Goal: Task Accomplishment & Management: Complete application form

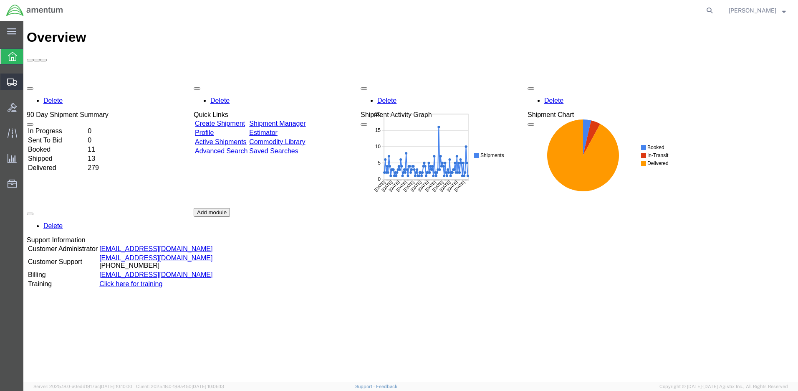
click at [0, 0] on span "Create Shipment" at bounding box center [0, 0] width 0 height 0
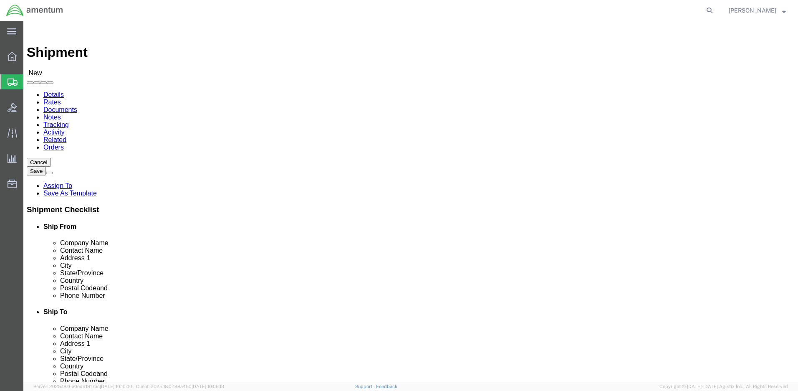
select select
click input "text"
type input "[PERSON_NAME]"
click p "- Amentum - ([PERSON_NAME]***) BLDG [STREET_ADDRESS][PERSON_NAME] Defrenn Army …"
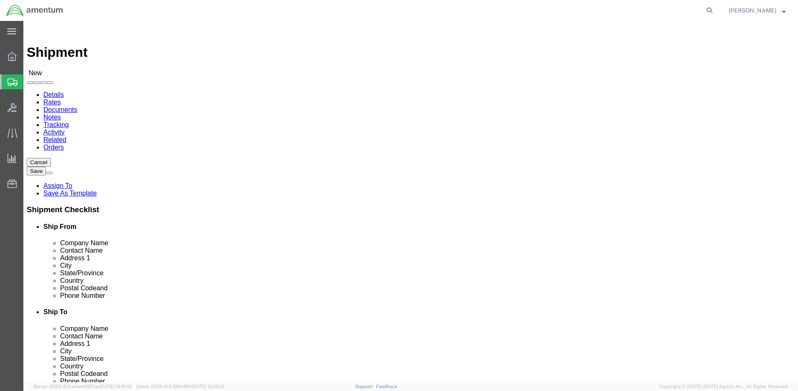
select select "[GEOGRAPHIC_DATA]"
type input "[PERSON_NAME]"
click label "City"
click input "text"
type input "Kurt"
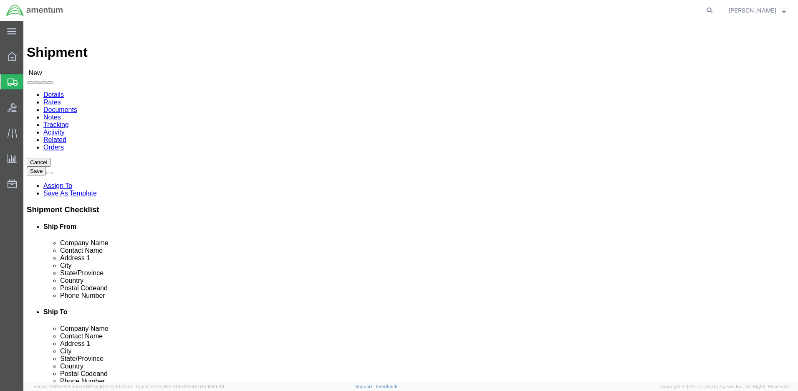
click p "- Amentum - (Kurt Archuleta) 39500 National Trails HWY, BLDG 21, Barstow Dagget…"
select select "CA"
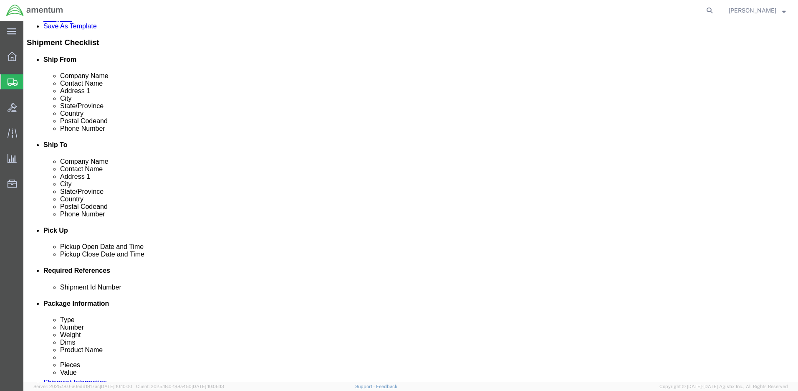
type input "Kurt Archuleta"
click input "text"
paste input "4999.R.2511.AB.AN.01.CAVA.00"
type input "4999.R.2511.AB.AN.01.CAVA.00"
click button "Continue"
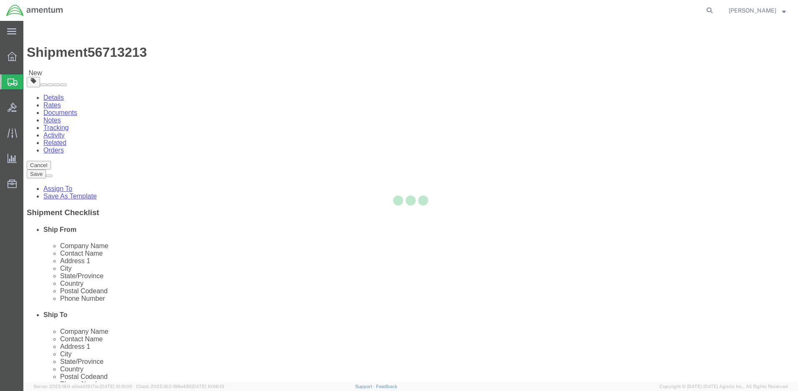
select select "CBOX"
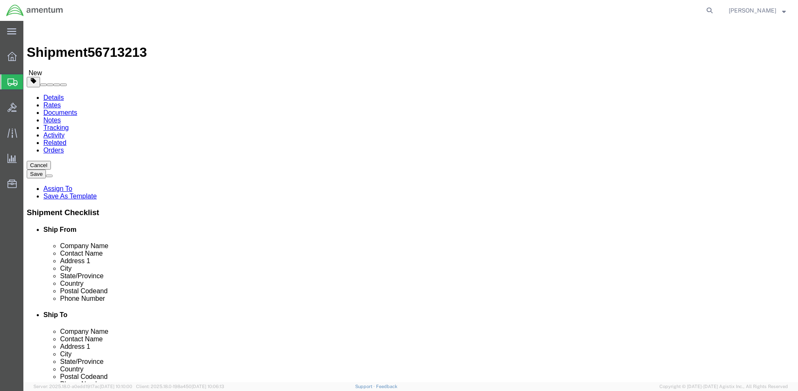
click input "text"
type input "35"
type input "7"
type input "35"
type input "10.0"
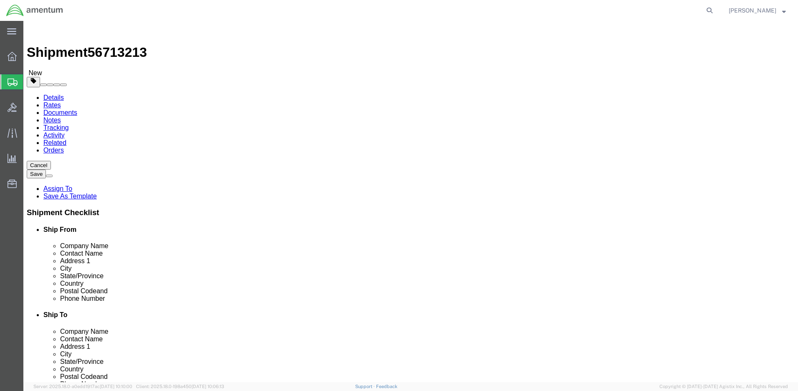
click link "Add Content"
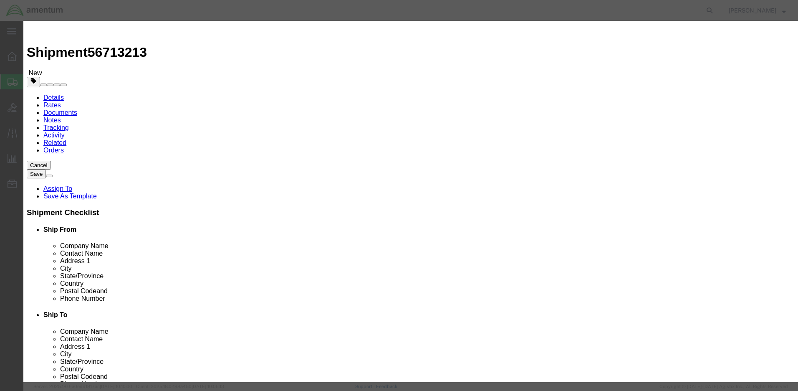
click input "text"
type input "Lateral Payback items"
type input "1"
type input "100.00"
select select "50"
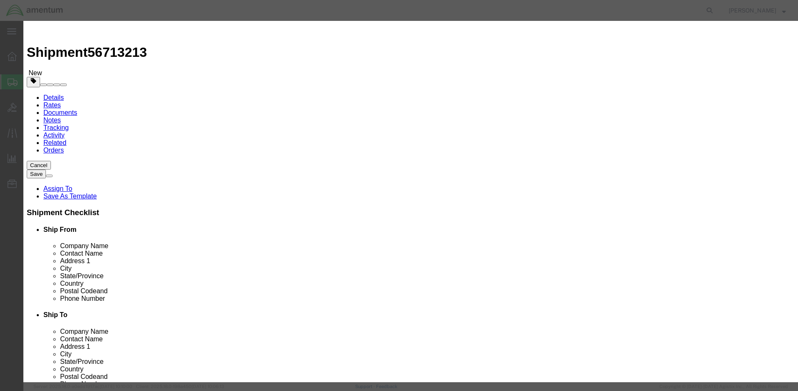
drag, startPoint x: 306, startPoint y: 63, endPoint x: 239, endPoint y: 55, distance: 67.8
click div "Commodity library Product Name Lateral Payback items Pieces 1 Select Bag Barrel…"
click textarea
paste textarea "Lateral Payback items"
type textarea "Lateral Payback items"
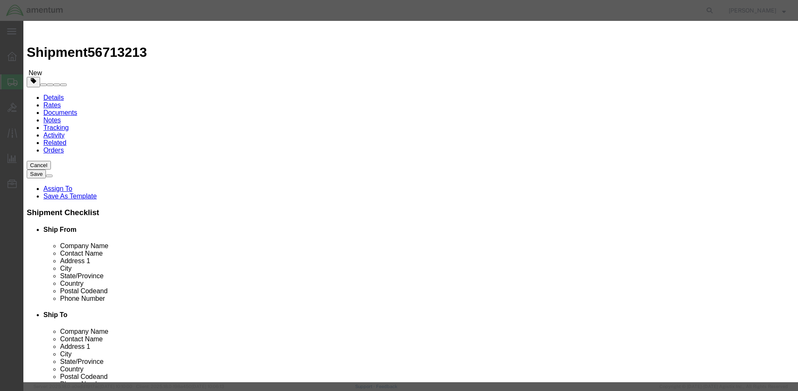
select select "US"
click button "Save & Close"
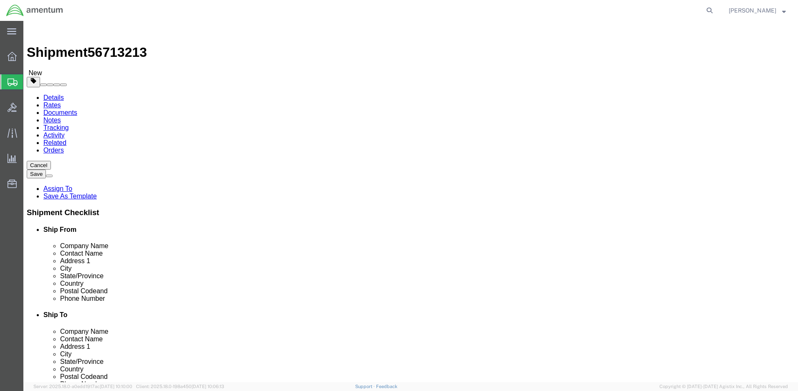
click span "button"
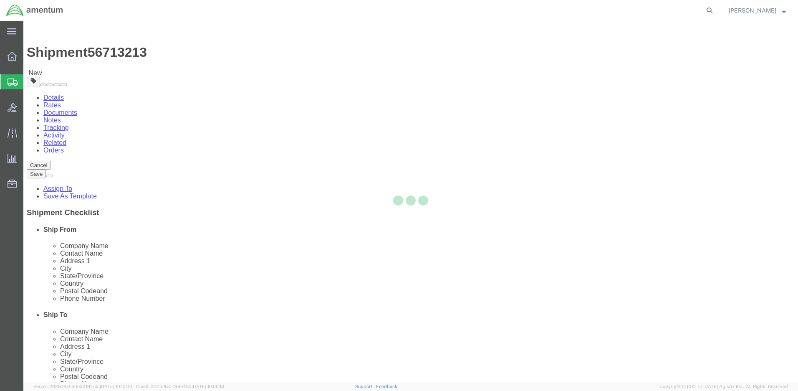
select select "CBOX"
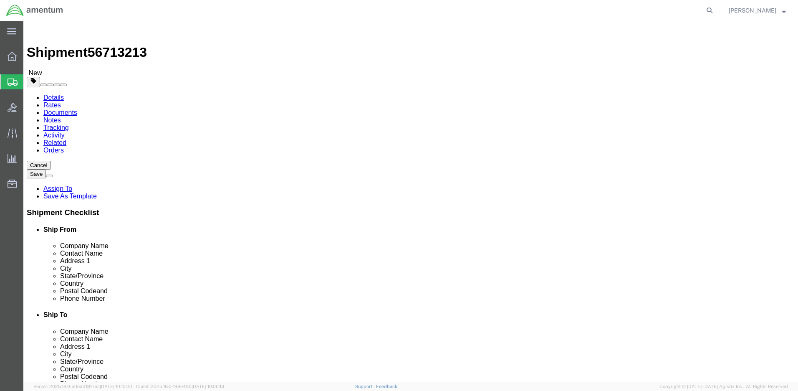
drag, startPoint x: 435, startPoint y: 177, endPoint x: 411, endPoint y: 174, distance: 24.4
click div "Length 35.00 x Width 7.00 x Height 35.00 Select cm ft in"
type input "18"
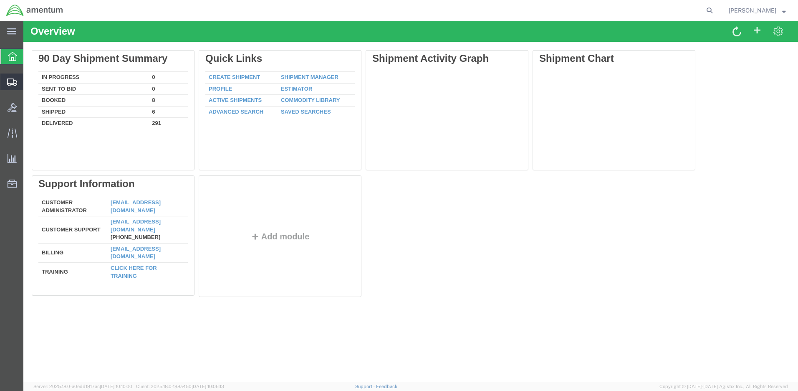
click at [0, 0] on span "Create Shipment" at bounding box center [0, 0] width 0 height 0
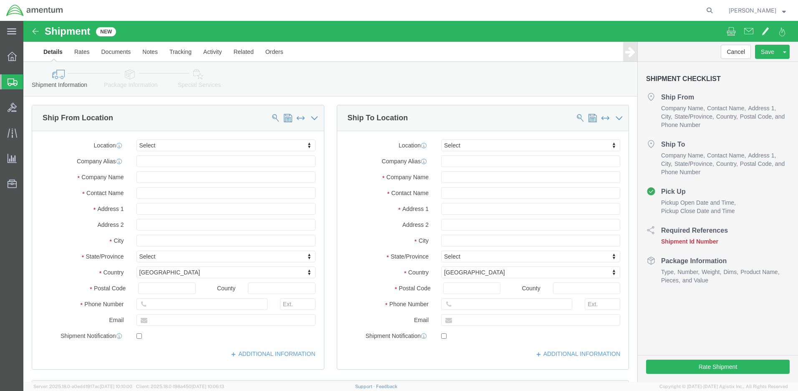
select select
click input "text"
type input "[PERSON_NAME]"
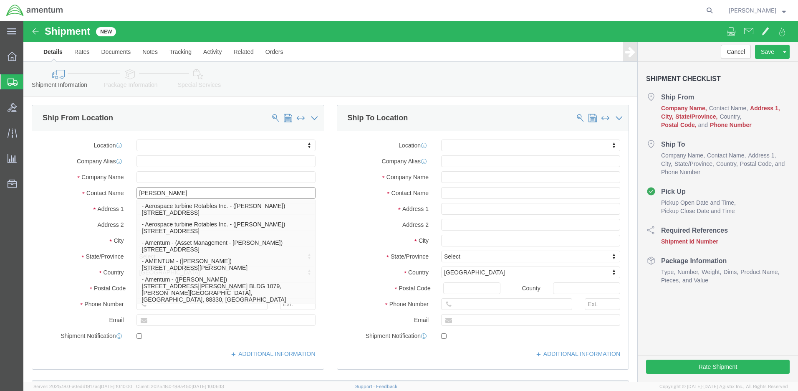
click p "- Amentum - ([PERSON_NAME]***) BLDG [STREET_ADDRESS][PERSON_NAME] Defrenn Army …"
select select "[GEOGRAPHIC_DATA]"
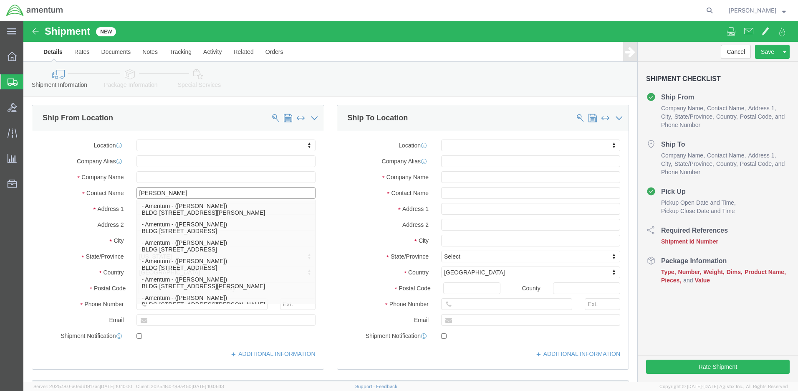
type input "[PERSON_NAME]"
click div "Location My Profile Location [PHONE_NUMBER] [PHONE_NUMBER] [PHONE_NUMBER] [PHON…"
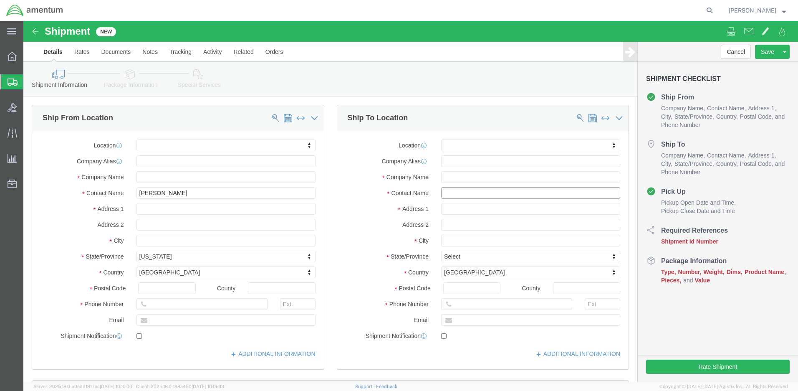
click input "text"
type input "[PERSON_NAME]"
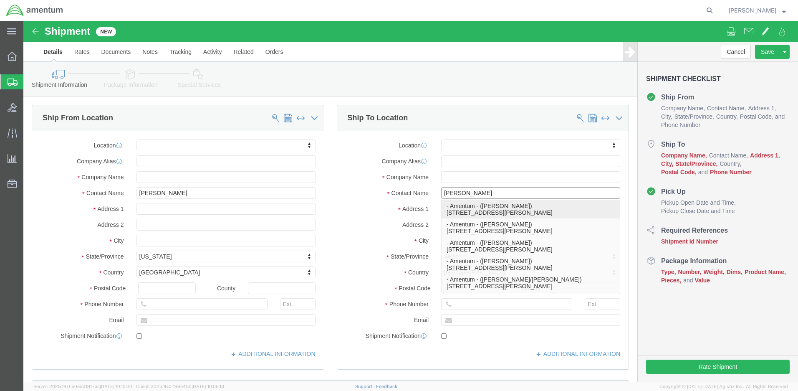
click p "- Amentum - ([PERSON_NAME]) [STREET_ADDRESS][PERSON_NAME]"
select select "CA"
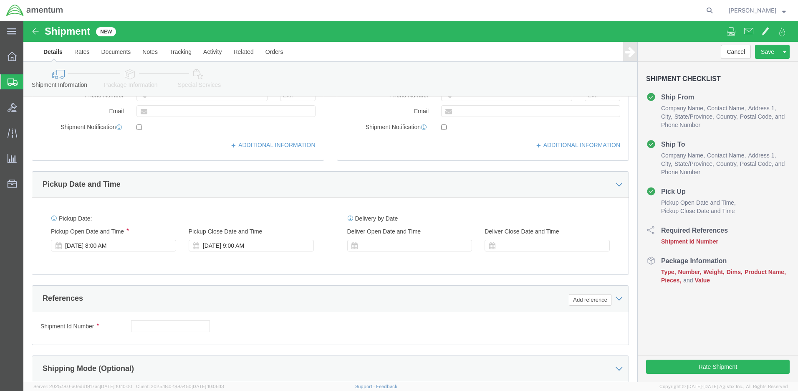
type input "[PERSON_NAME]"
click input "text"
paste input "4999.R.2511.AB.AN.01.CAVA.00"
type input "4999.R.2511.AB.AN.01.CAVA.00"
click button "Continue"
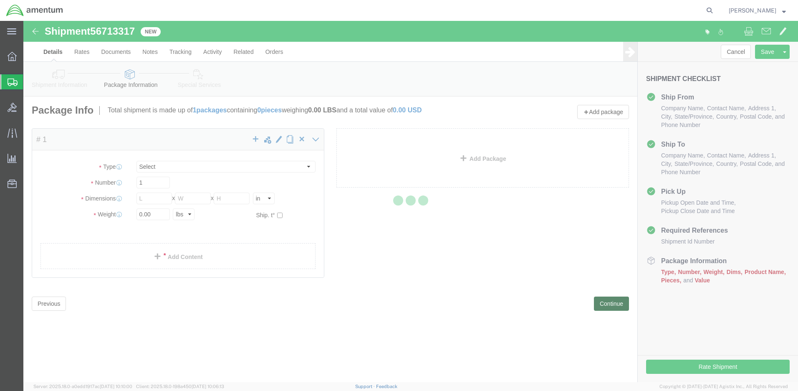
select select "CBOX"
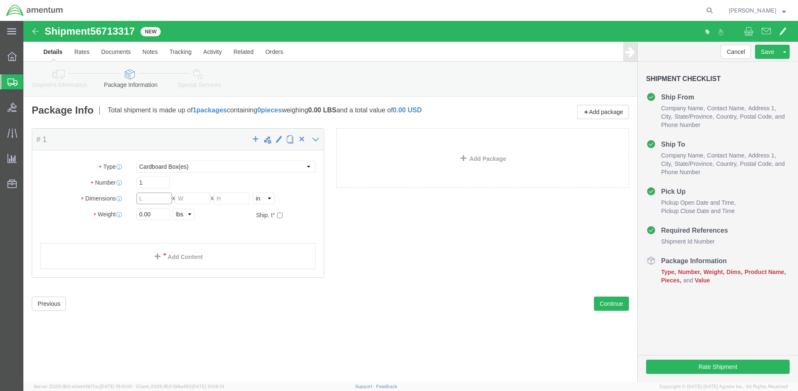
click input "text"
type input "35"
type input "7"
type input "35"
type input "10.0"
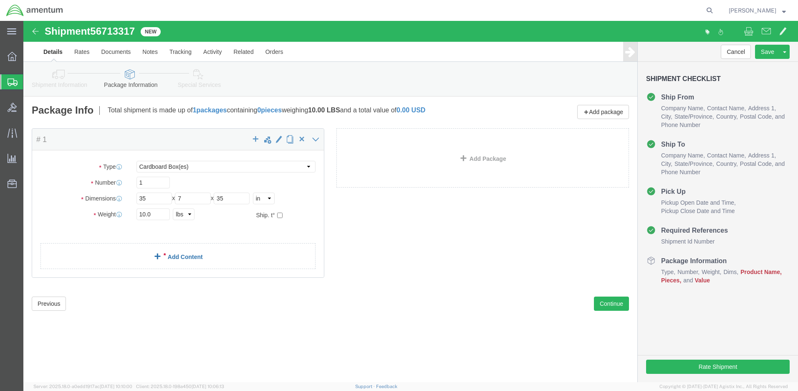
click link "Add Content"
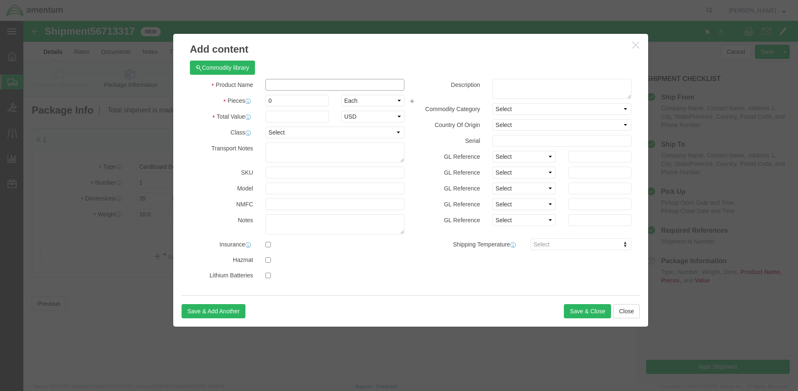
click input "text"
type input "Lateral Payback"
type input "1"
paste input "Lateral Payback"
type input "10Lateral Payback0.0000.000000LllLL556465400"
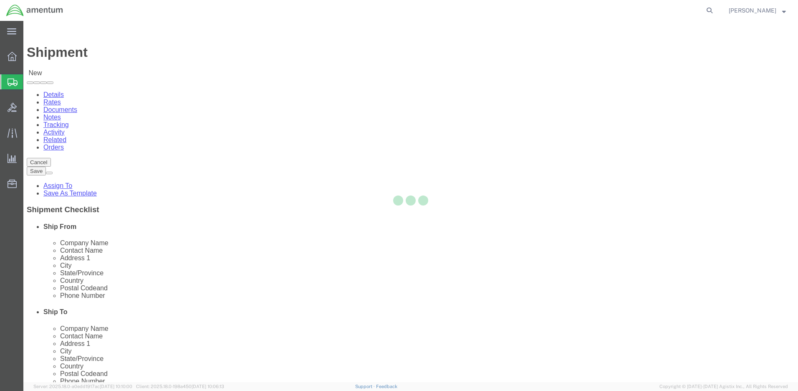
select select
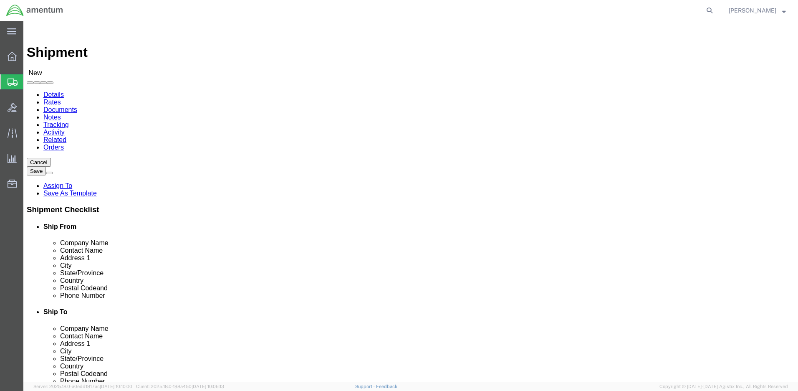
click input "text"
type input "[PERSON_NAME]"
click p "- Amentum - ([PERSON_NAME]***) BLDG [STREET_ADDRESS][PERSON_NAME] Defrenn Army …"
select select "[GEOGRAPHIC_DATA]"
click input "[PERSON_NAME]"
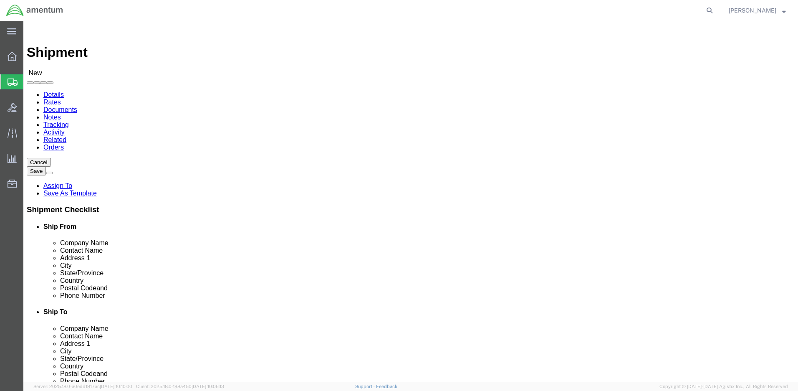
type input "[PERSON_NAME]"
click div "Location My Profile Location 1002-4122-6 1006-5256-0 1026-8910-0 1281-0560-3 13…"
click input "text"
type input "Kurt"
click p "- Amentum - (Kurt Archuleta) 39500 National Trails HWY, BLDG 21, Barstow Dagget…"
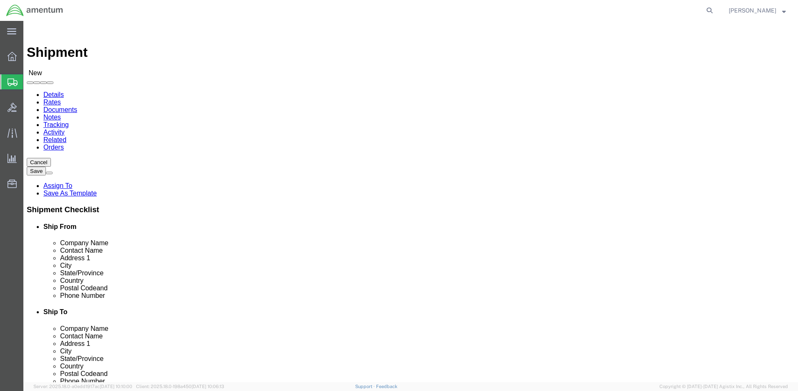
select select "CA"
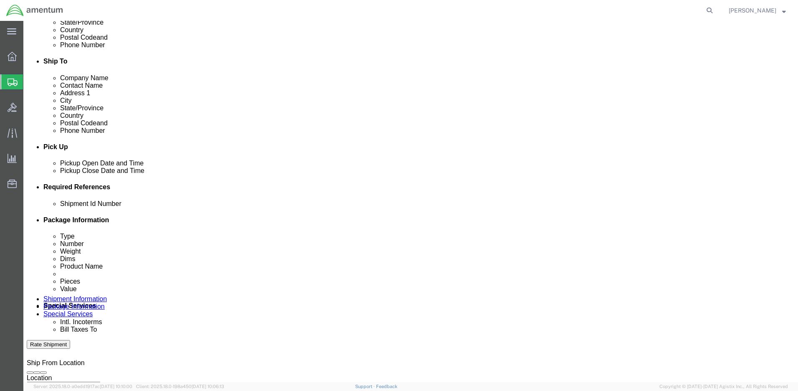
type input "Kurt Archuleta"
click input "text"
paste input "4999.R.2511.AB.AN.01.CAVA.00"
type input "4999.R.2511.AB.AN.01.CAVA.00"
click button "Continue"
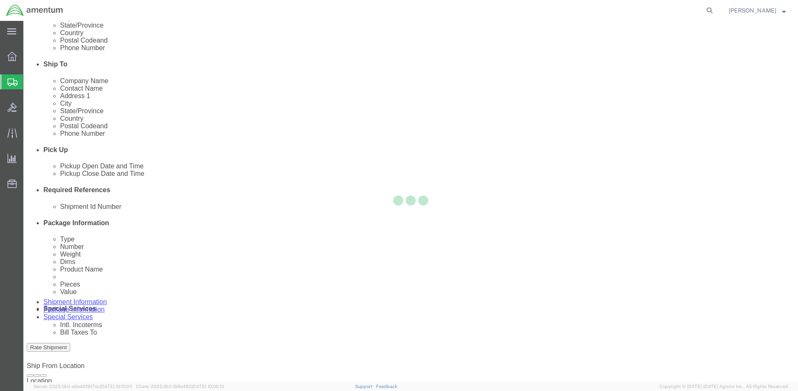
select select "CBOX"
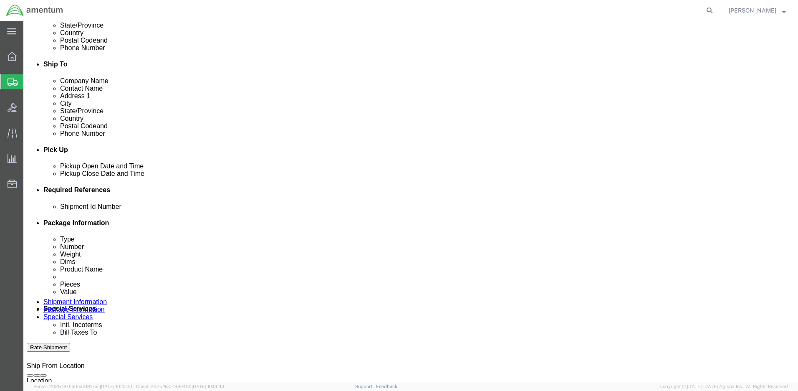
click input "text"
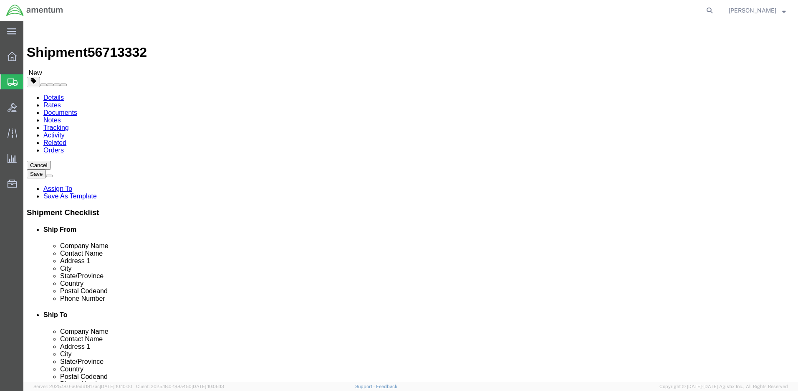
type input "35"
type input "7"
type input "35"
type input "10.0"
click link "Add Content"
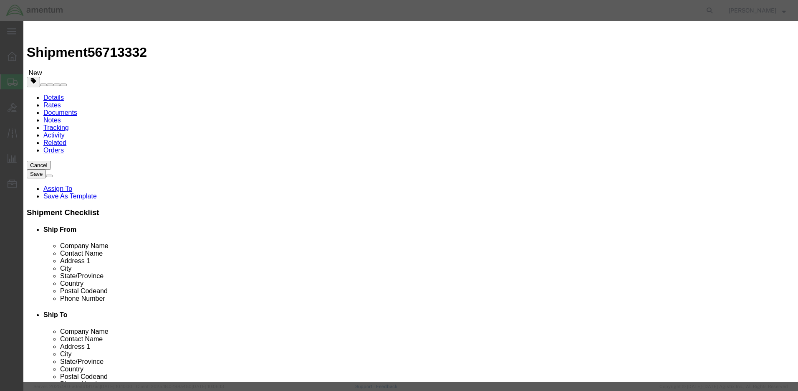
click input "text"
type input "Lateral Payback"
type input "1"
type input "100.00"
select select "50"
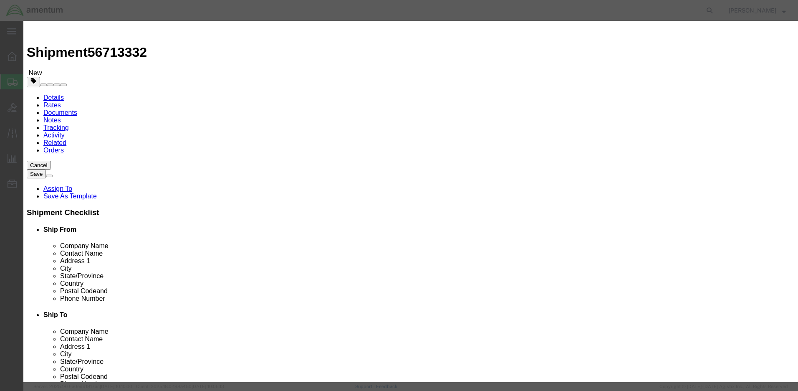
drag, startPoint x: 291, startPoint y: 64, endPoint x: 235, endPoint y: 64, distance: 55.5
click div "Product Name Lateral Payback"
click textarea
paste textarea "Lateral Payback"
type textarea "Lateral Payback"
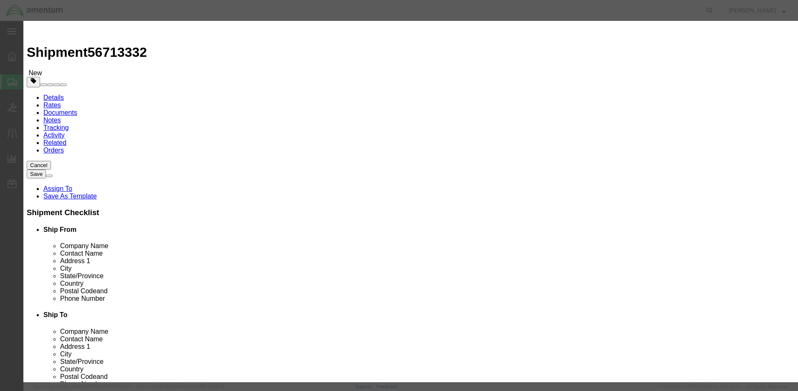
select select "US"
click button "Save & Close"
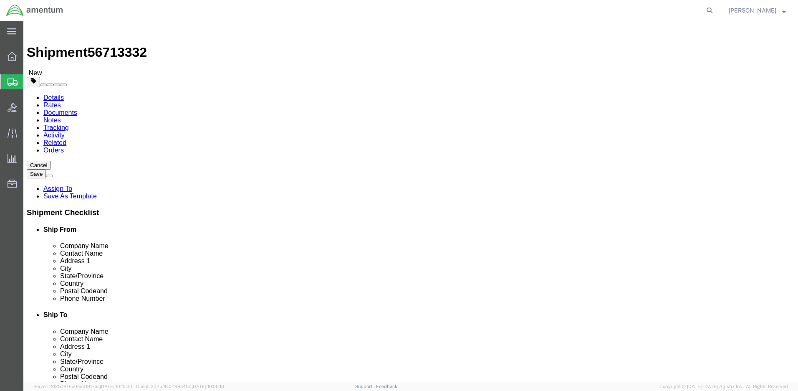
click span "button"
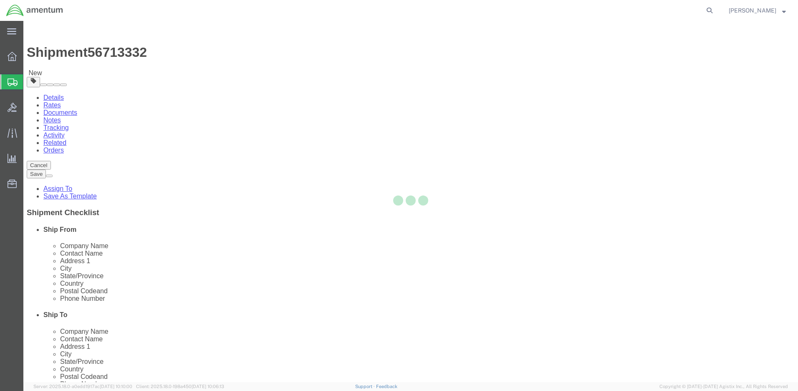
select select "CBOX"
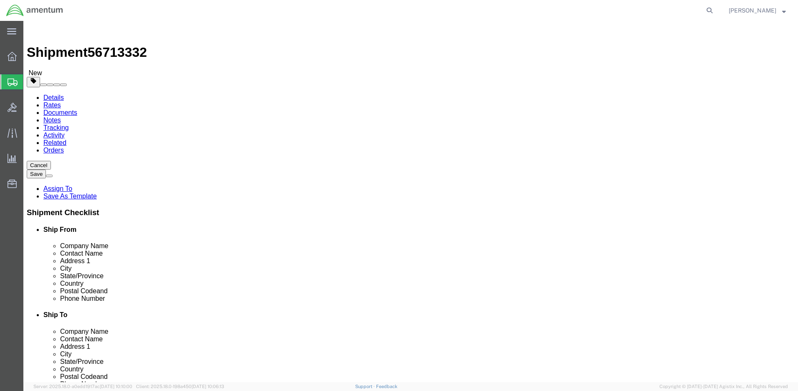
drag, startPoint x: 435, startPoint y: 177, endPoint x: 406, endPoint y: 171, distance: 29.4
click div "Package Type Select BCK Boxes Bale(s) Basket(s) Bolt(s) Bottle(s) Buckets Bulk …"
type input "18"
type input "13"
type input "7"
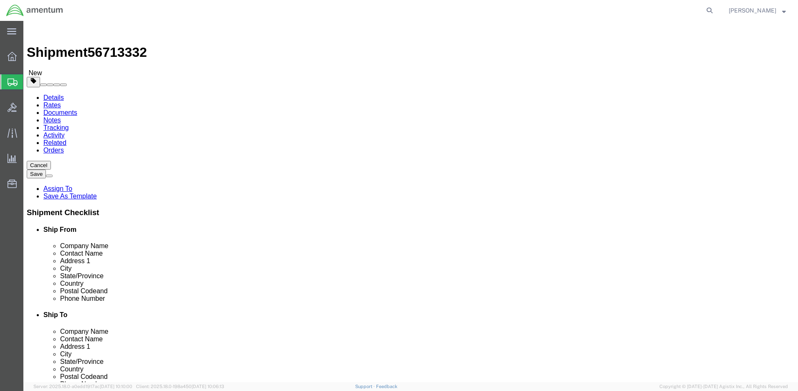
type input "12.0"
click button "Rate Shipment"
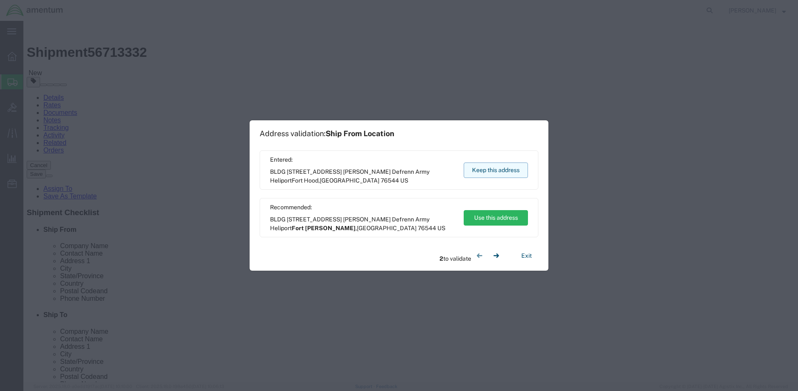
click at [480, 168] on button "Keep this address" at bounding box center [496, 169] width 64 height 15
click at [481, 168] on button "Keep this address" at bounding box center [496, 169] width 64 height 15
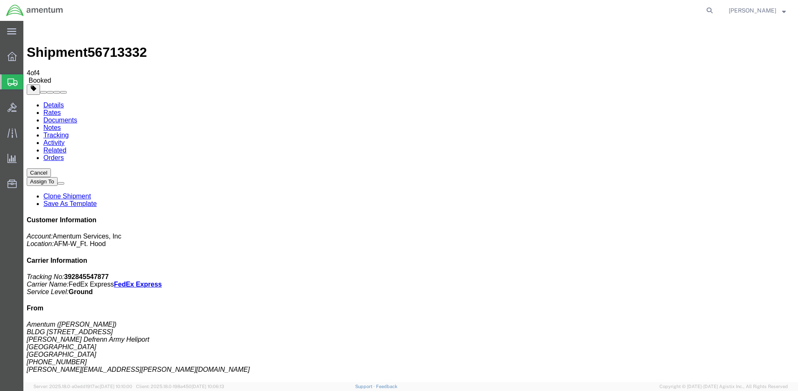
click at [0, 0] on span "Create Shipment" at bounding box center [0, 0] width 0 height 0
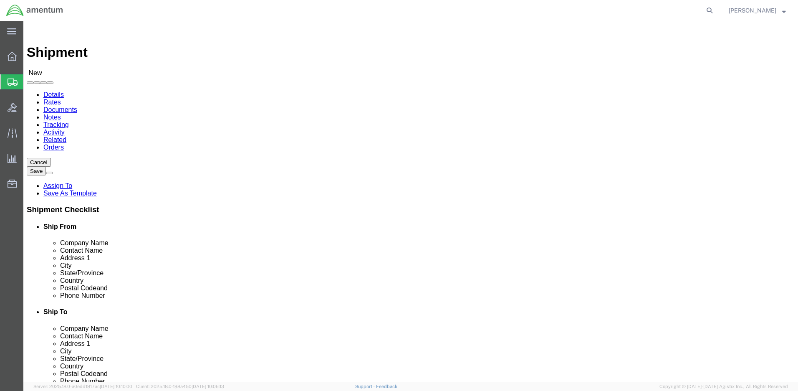
click input "text"
type input "[PERSON_NAME]"
click p "- Amentum - ([PERSON_NAME]***) BLDG [STREET_ADDRESS][PERSON_NAME] Defrenn Army …"
select select "[GEOGRAPHIC_DATA]"
type input "[PERSON_NAME]"
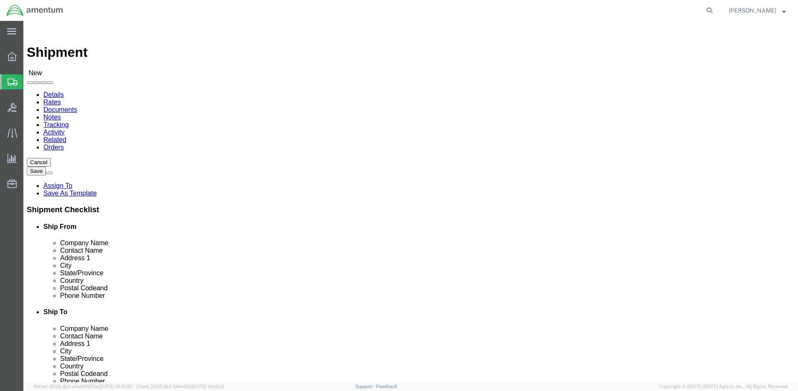
click input "text"
type input "Redstone"
click p "- Redstone AOAP Lab - (Bradley Scates) BLDG 3661 Ajax Road, Redstone Arsenal, A…"
select select "AL"
type input "Redstone AOAP Lab"
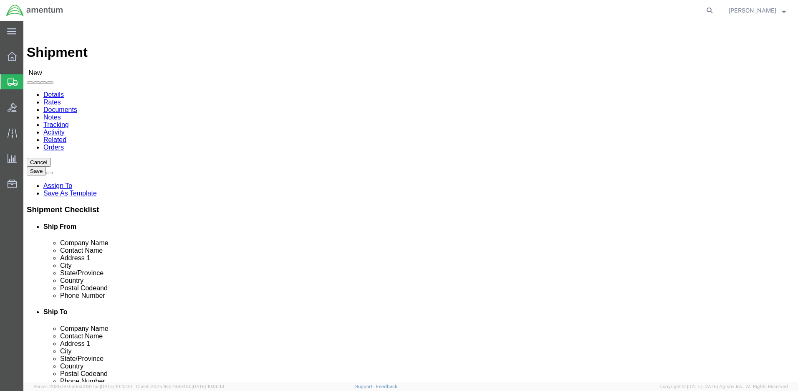
drag, startPoint x: 476, startPoint y: 283, endPoint x: 427, endPoint y: 283, distance: 49.3
click input "text"
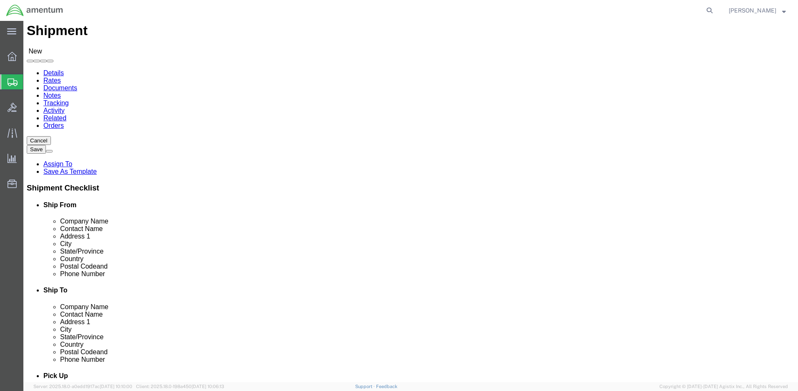
scroll to position [125, 0]
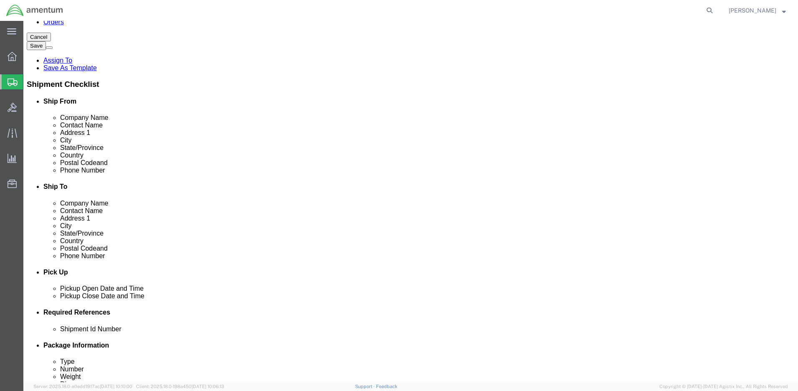
type input "502 944-1294"
click input "text"
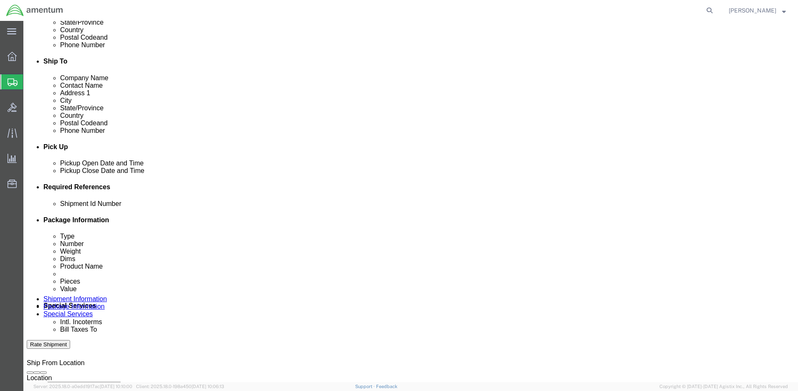
paste input "4999.R.2521.BL.BH.01.CAVA.00"
type input "4999.R.2521.BL.BH.01.CAVA.00"
click button "Continue"
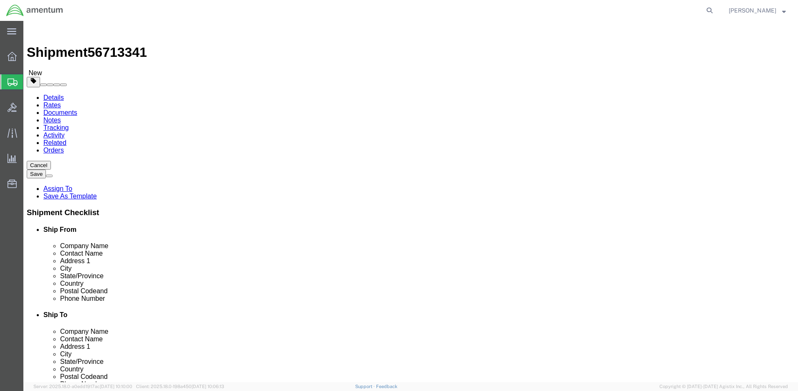
select select "BOXB"
click input "text"
type input "8"
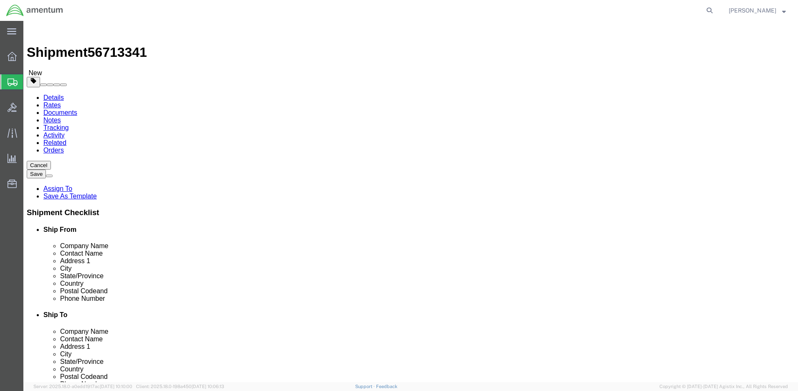
type input "1.0"
click link "Add Content"
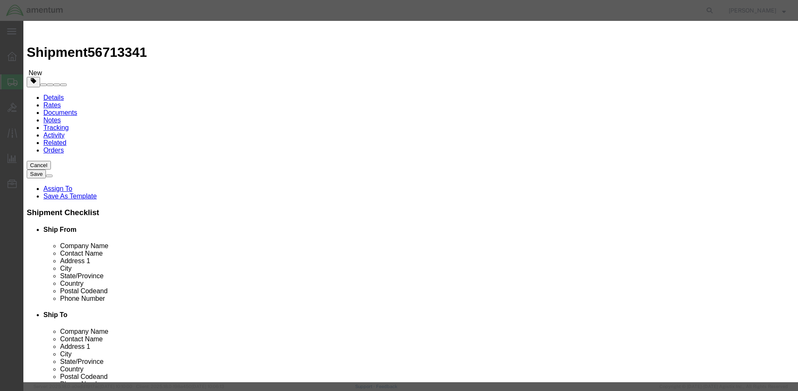
click input "text"
type input "Oi"
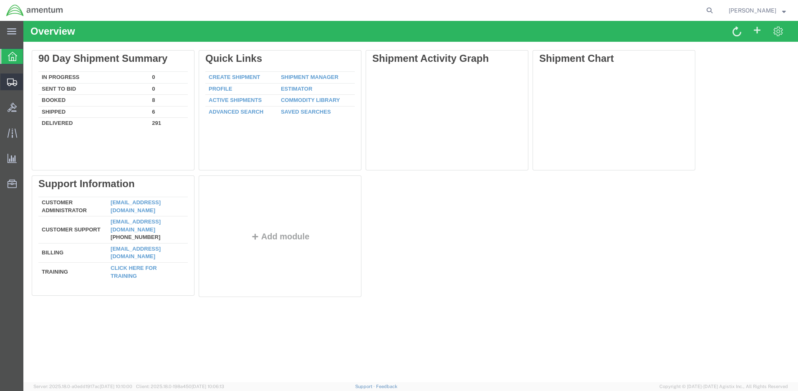
click at [0, 0] on span "Create Shipment" at bounding box center [0, 0] width 0 height 0
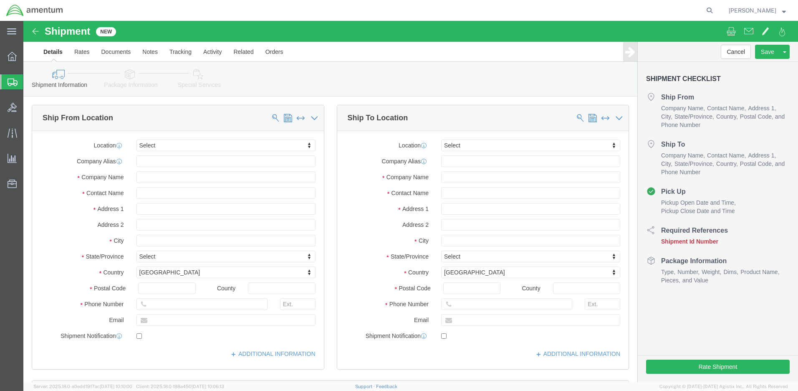
select select
click input "text"
type input "[PERSON_NAME]"
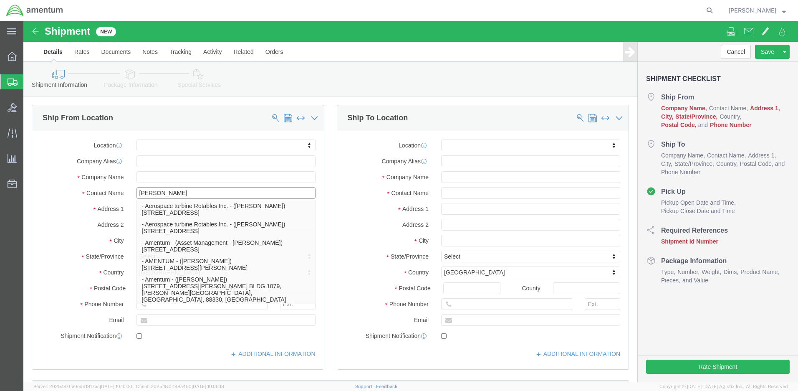
click p "- Amentum - ([PERSON_NAME]***) BLDG [STREET_ADDRESS][PERSON_NAME] Defrenn Army …"
select select "[GEOGRAPHIC_DATA]"
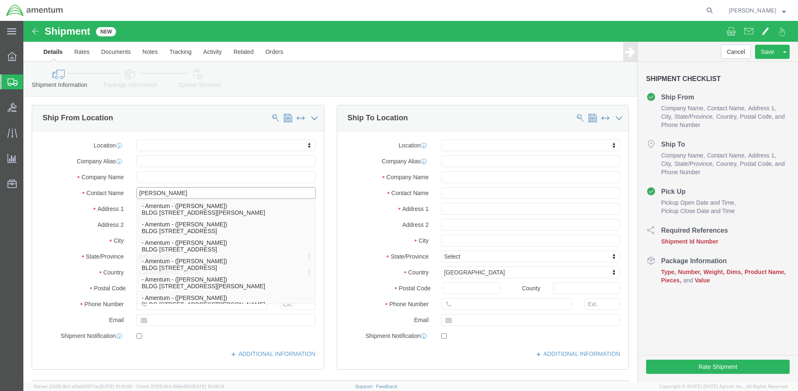
type input "[PERSON_NAME]"
click label "Address 2"
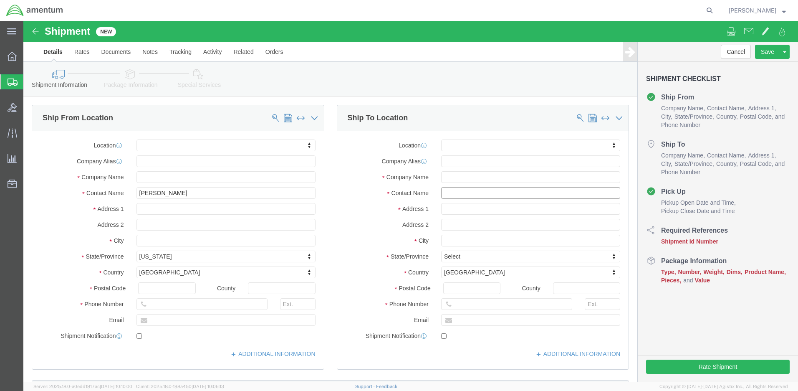
click input "text"
type input "K"
click input "text"
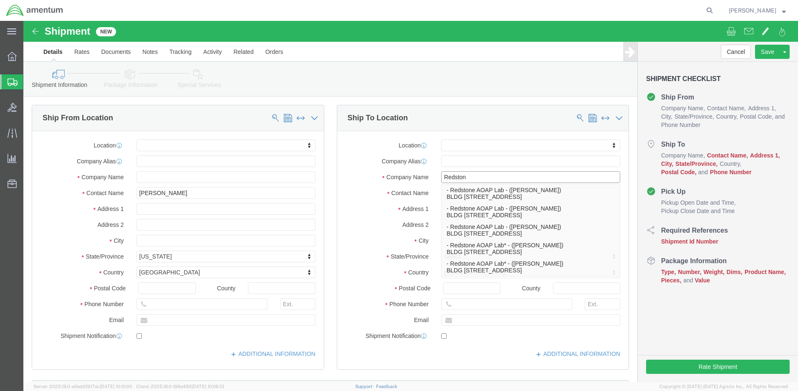
type input "Redstone"
click p "- Redstone AOAP Lab - ([PERSON_NAME]) BLDG [STREET_ADDRESS]"
select select "AL"
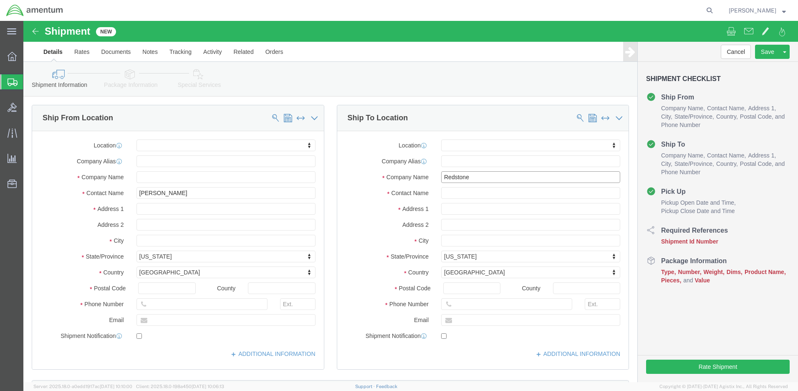
type input "Redstone AOAP Lab"
drag, startPoint x: 472, startPoint y: 283, endPoint x: 424, endPoint y: 281, distance: 48.1
click div
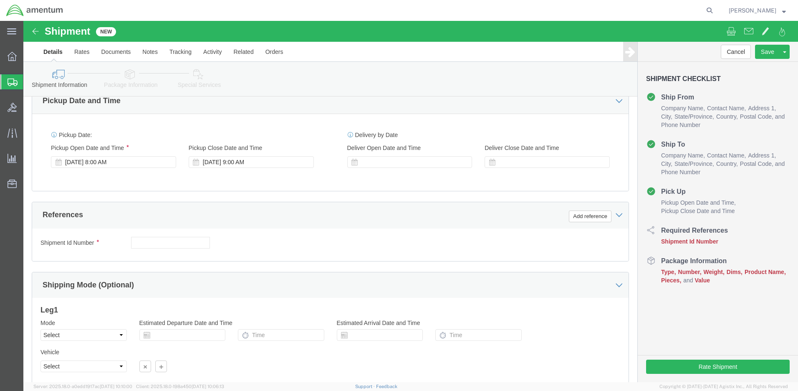
type input "[PHONE_NUMBER]"
click input "text"
paste input "4999.R.2521.BL.BH.01.CAVA.00"
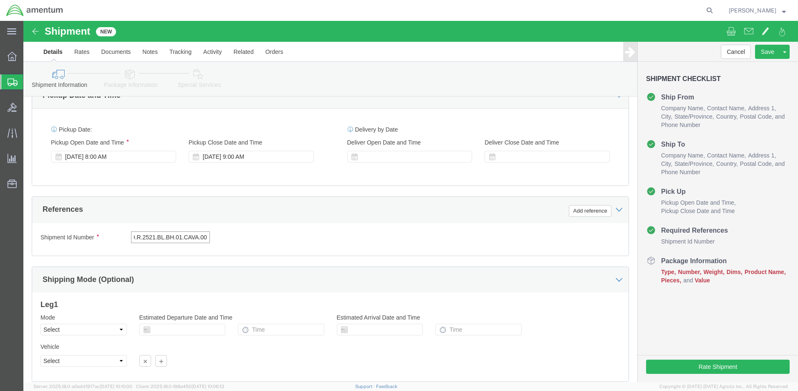
type input "4999.R.2521.BL.BH.01.CAVA.00"
click button "Continue"
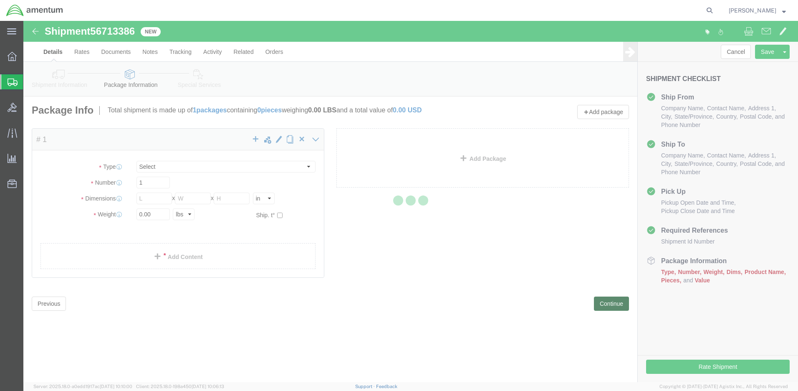
select select "CBOX"
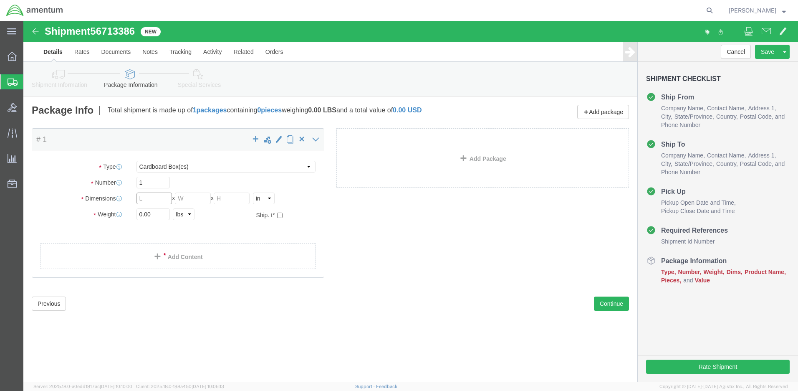
click input "text"
type input "8"
type input "1.0"
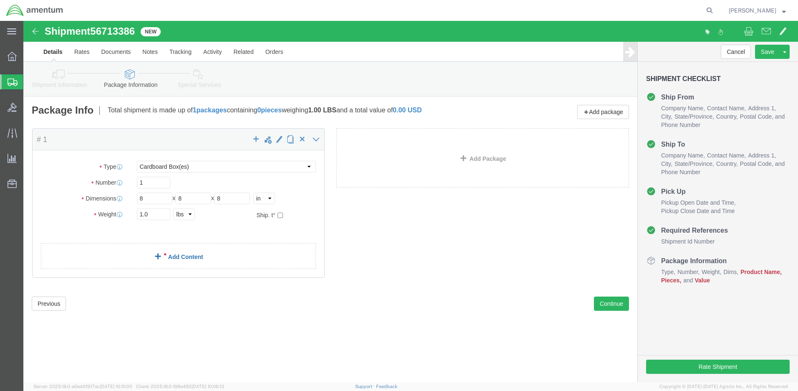
click link "Add Content"
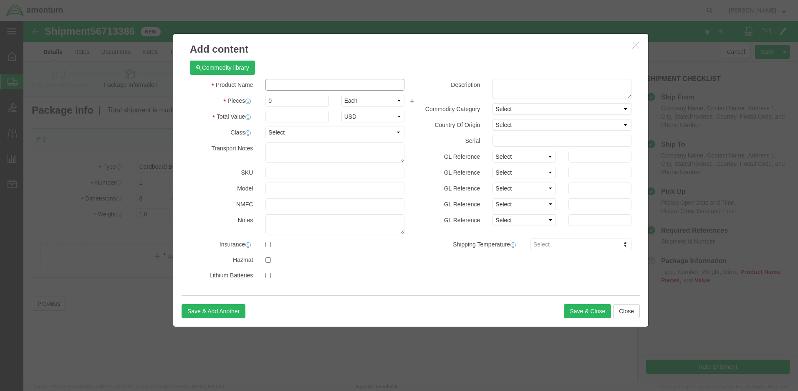
click input "text"
type input "Oil Sample"
type input "1"
type input "1.00"
select select "50"
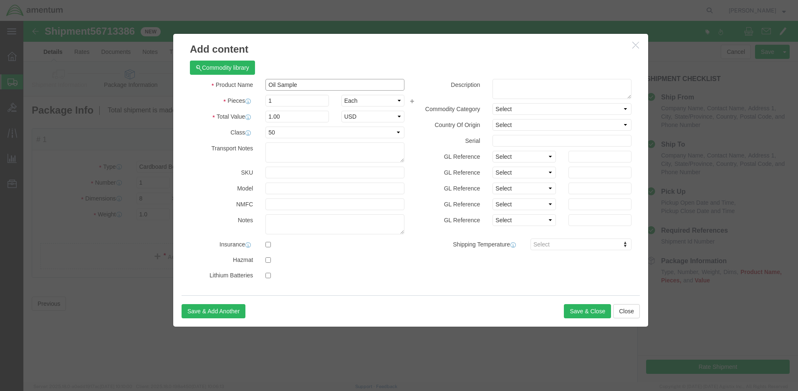
drag, startPoint x: 287, startPoint y: 67, endPoint x: 242, endPoint y: 59, distance: 45.4
click div "Oil Sample"
click textarea
paste textarea "Oil Sample"
type textarea "Oil Sample"
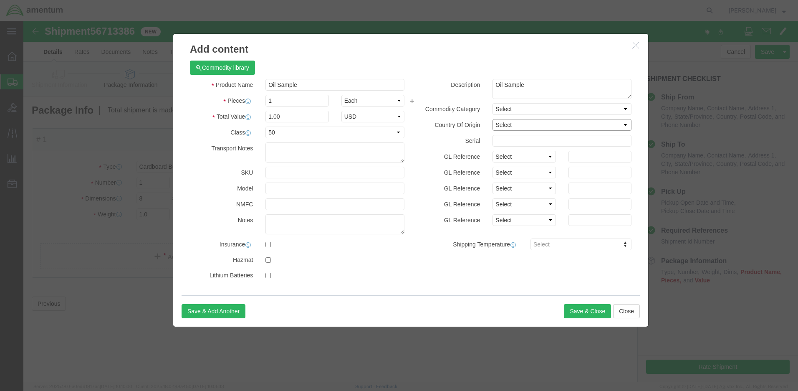
select select "US"
click button "Save & Close"
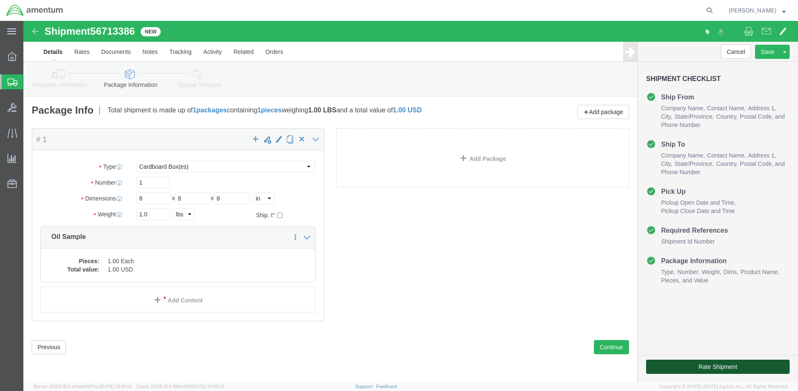
click button "Rate Shipment"
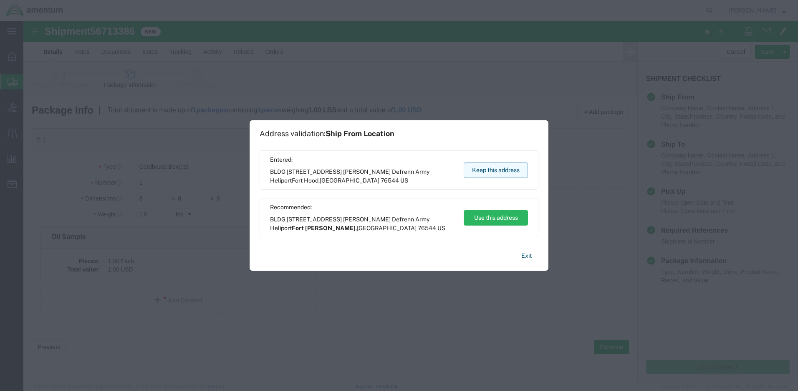
click at [483, 169] on button "Keep this address" at bounding box center [496, 169] width 64 height 15
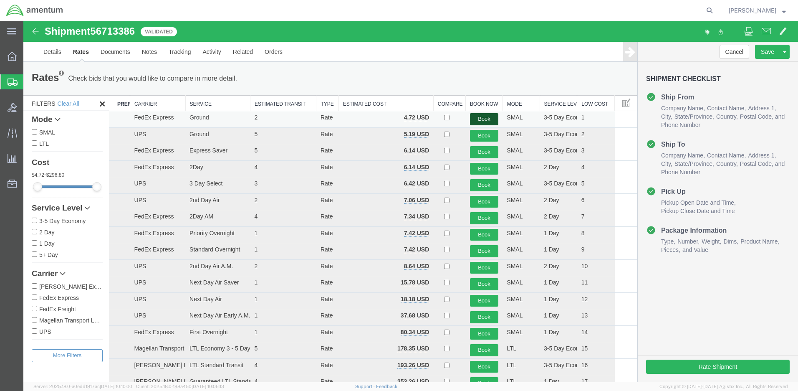
click at [482, 118] on button "Book" at bounding box center [484, 119] width 29 height 12
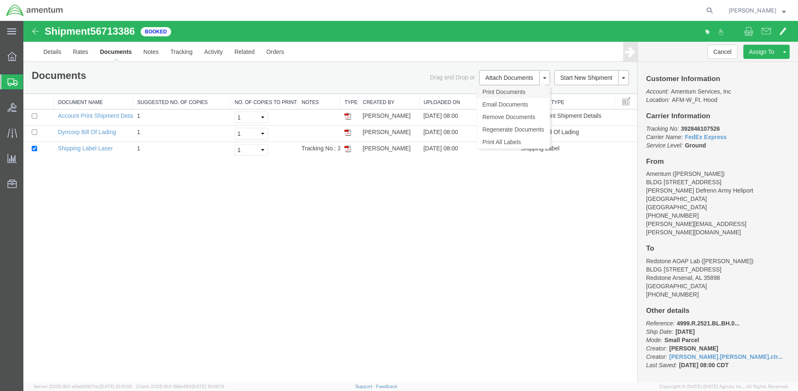
click at [496, 91] on link "Print Documents" at bounding box center [513, 92] width 73 height 13
click at [519, 267] on div "Shipment 56713386 3 of 3 Booked Details Rates Documents Notes Tracking Activity…" at bounding box center [410, 201] width 775 height 361
click at [716, 10] on icon at bounding box center [710, 11] width 12 height 12
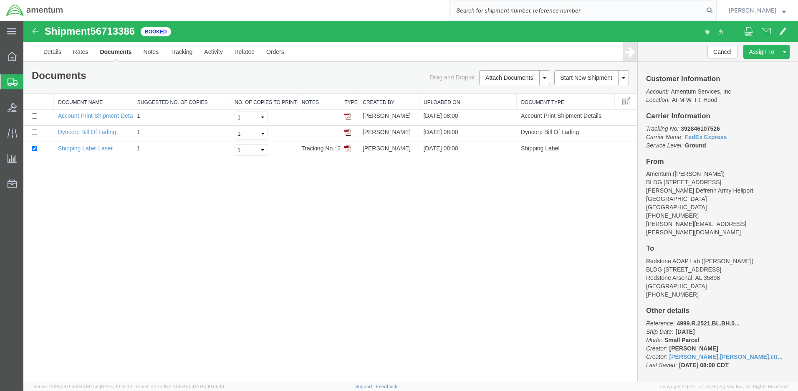
click at [477, 7] on input "search" at bounding box center [577, 10] width 254 height 20
type input "392845547877"
click at [716, 8] on icon at bounding box center [710, 11] width 12 height 12
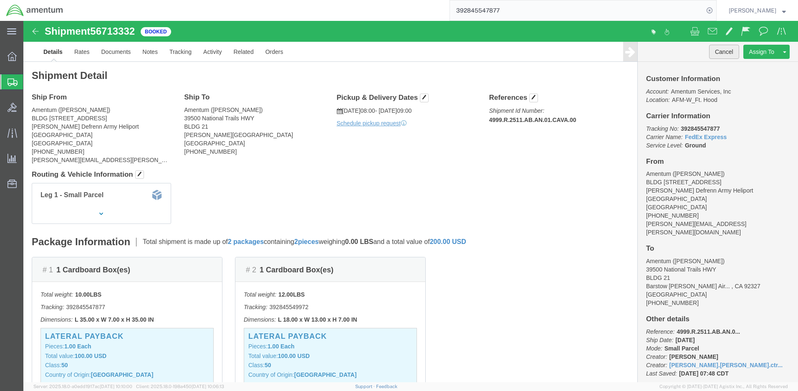
click button "Cancel"
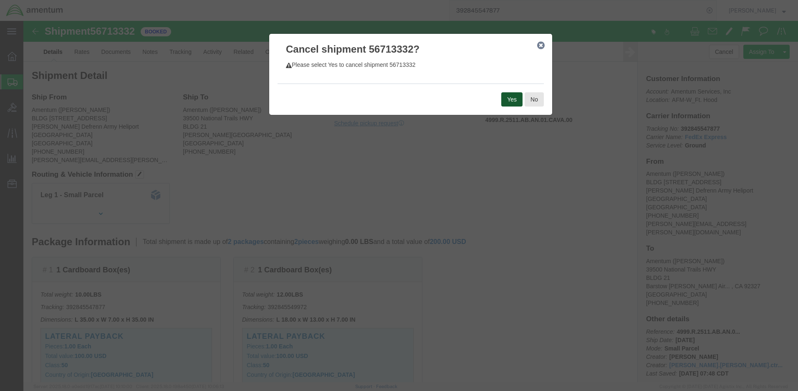
click button "Yes"
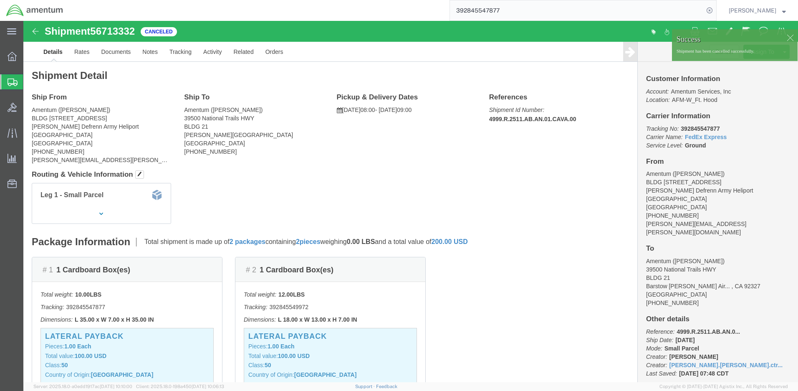
click at [0, 0] on span "Create Shipment" at bounding box center [0, 0] width 0 height 0
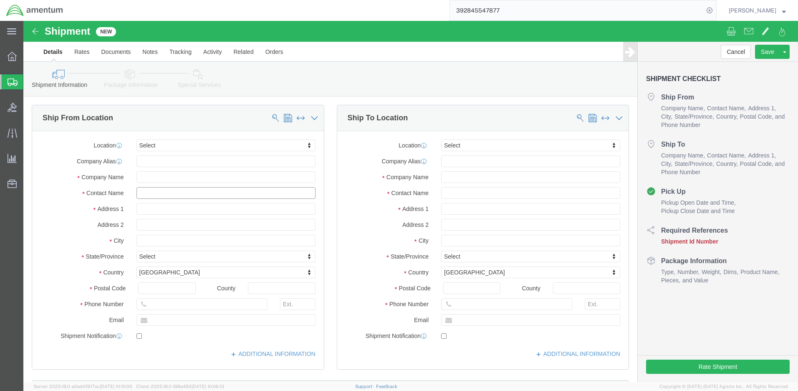
click input "text"
type input "[PERSON_NAME]"
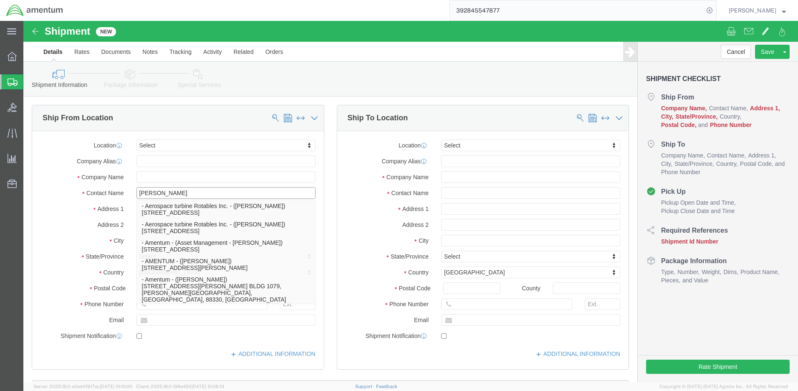
click p "- Amentum - ([PERSON_NAME]***) BLDG [STREET_ADDRESS][PERSON_NAME] Defrenn Army …"
select select "[GEOGRAPHIC_DATA]"
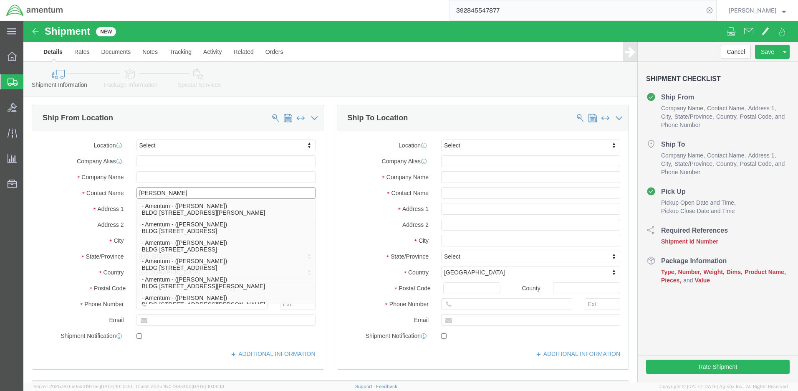
scroll to position [307, 0]
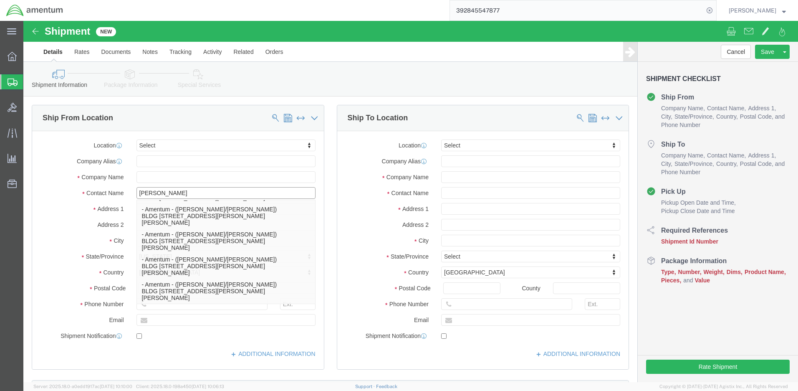
type input "[PERSON_NAME]"
click label "Address 2"
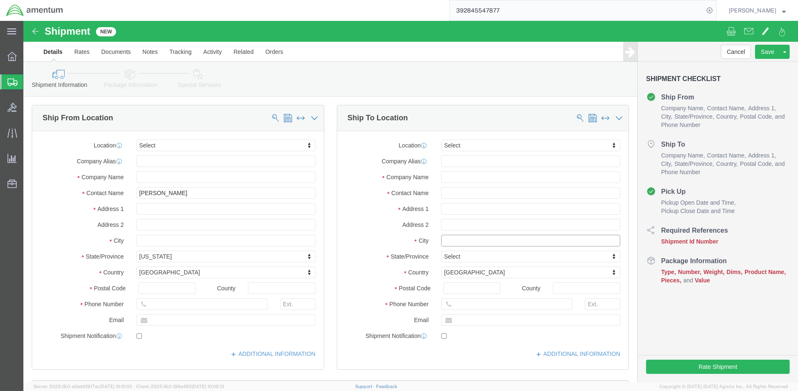
click input "text"
type input "Fort Drum"
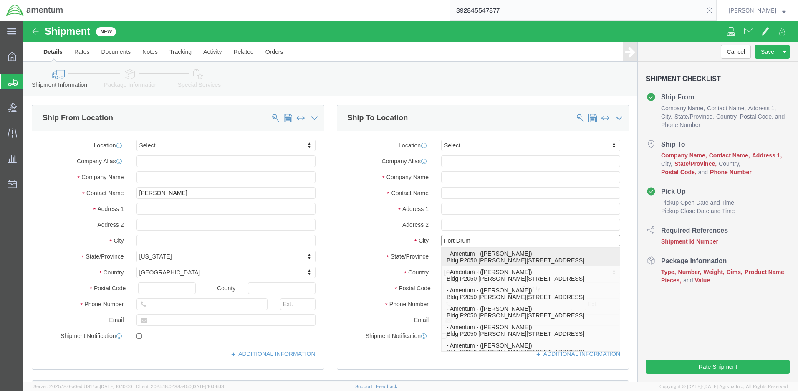
click p "- Amentum - ([PERSON_NAME]) Bldg P2050 [PERSON_NAME][GEOGRAPHIC_DATA], [GEOGRAP…"
select select "NY"
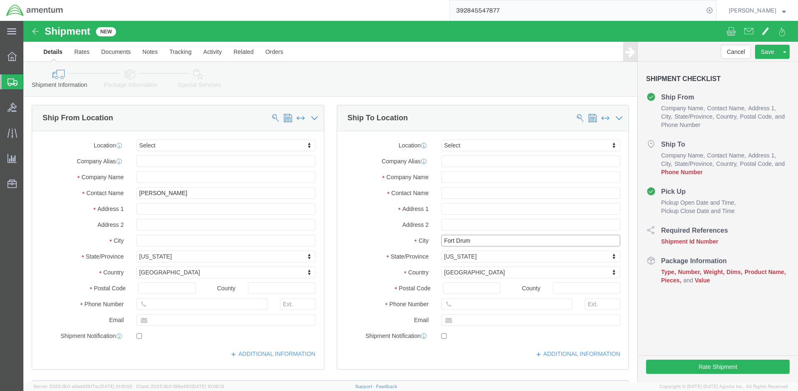
type input "Fort Drum"
click input "text"
type input "[PHONE_NUMBER]"
click input "text"
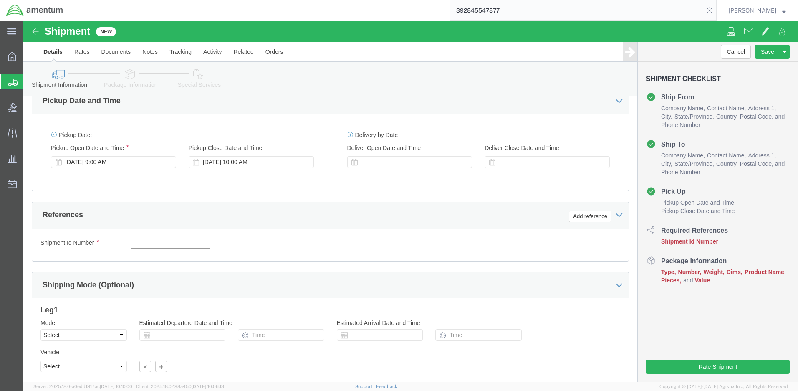
paste input "4999.R.2511.AB.AN.01.CAVA.00"
type input "4999.R.2511.AB.AN.01.CAVA.00"
click button "Continue"
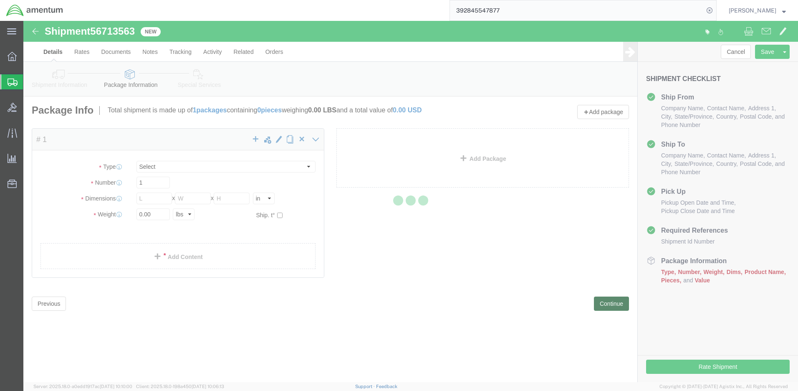
select select "CBOX"
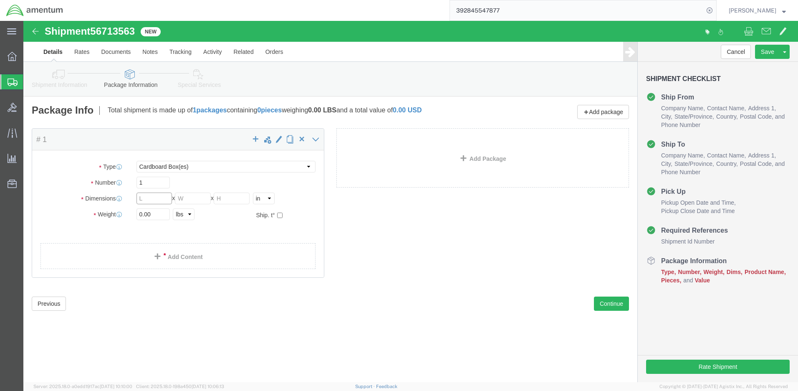
click input "text"
type input "35"
type input "7"
type input "35"
type input "10.0"
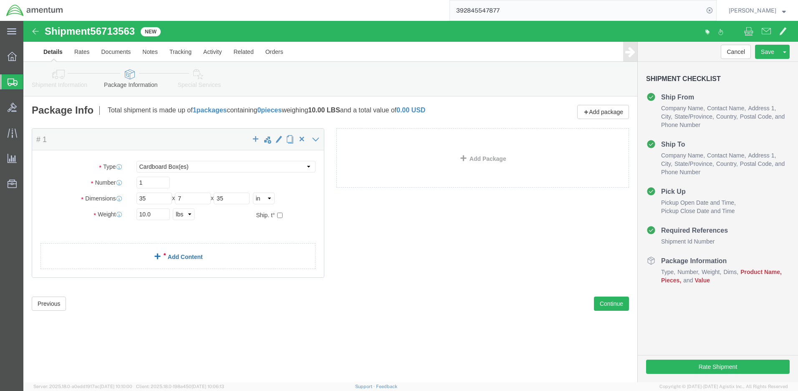
click link "Add Content"
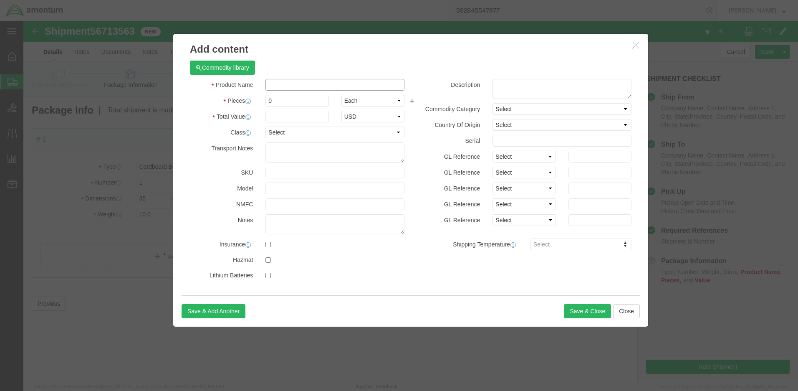
click input "text"
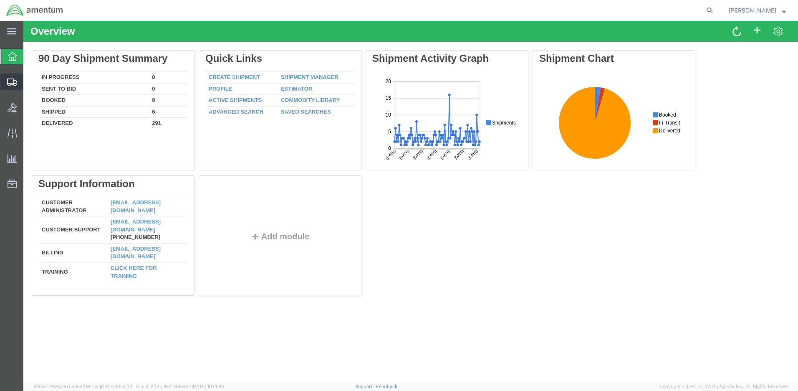
click at [0, 0] on span "Create Shipment" at bounding box center [0, 0] width 0 height 0
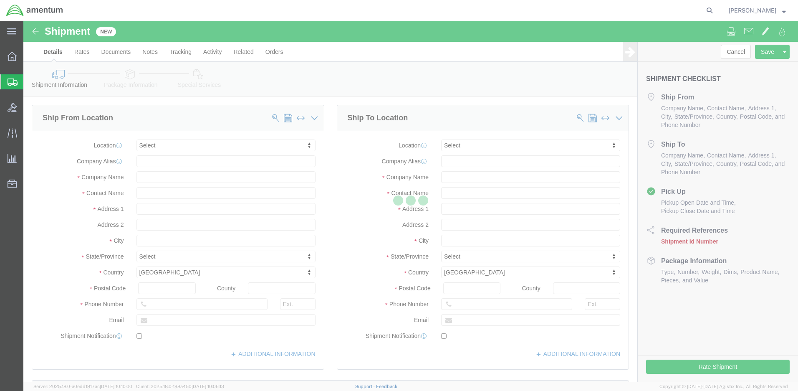
select select
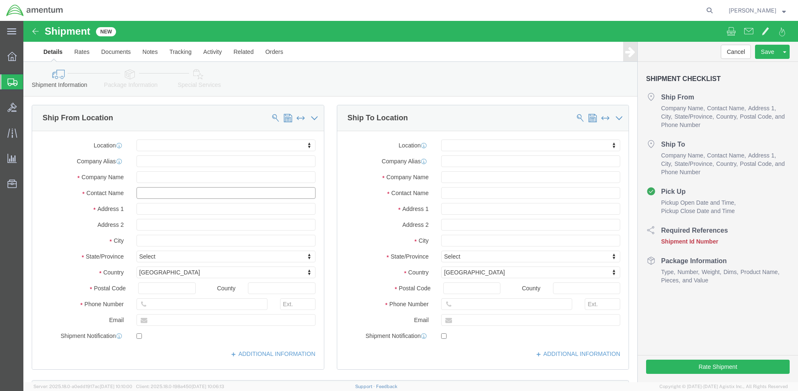
click input "text"
type input "[PERSON_NAME]"
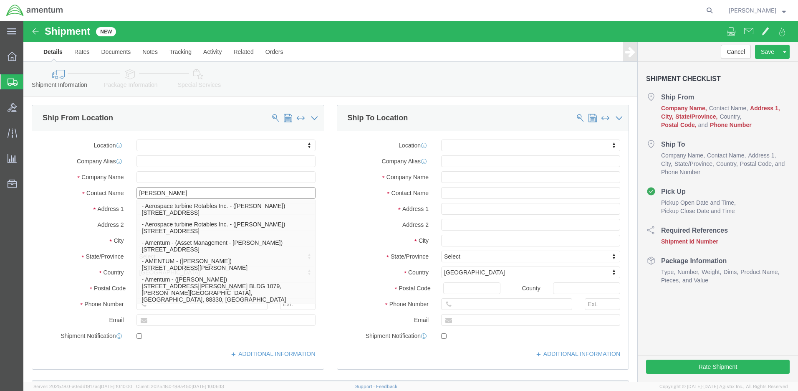
click p "- Amentum - ([PERSON_NAME]***) BLDG [STREET_ADDRESS][PERSON_NAME] Defrenn Army …"
select select "[GEOGRAPHIC_DATA]"
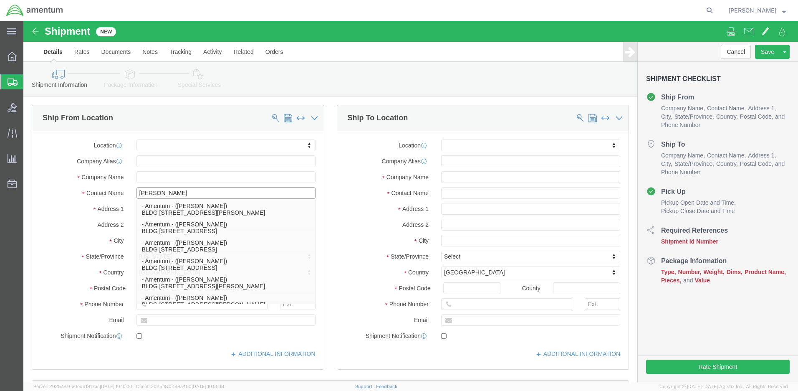
type input "[PERSON_NAME]"
click label "City"
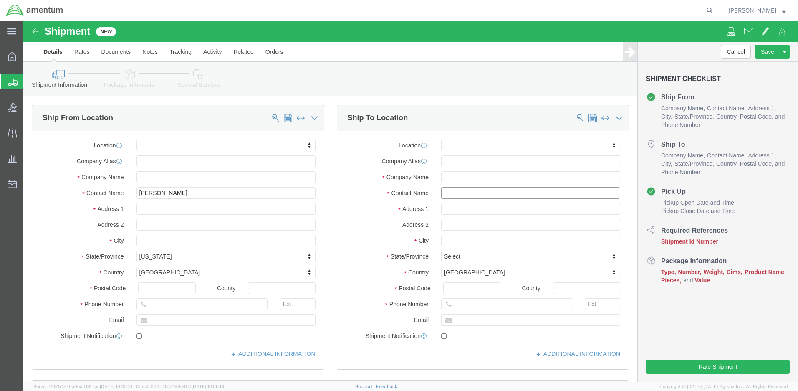
click input "text"
type input "[PERSON_NAME]"
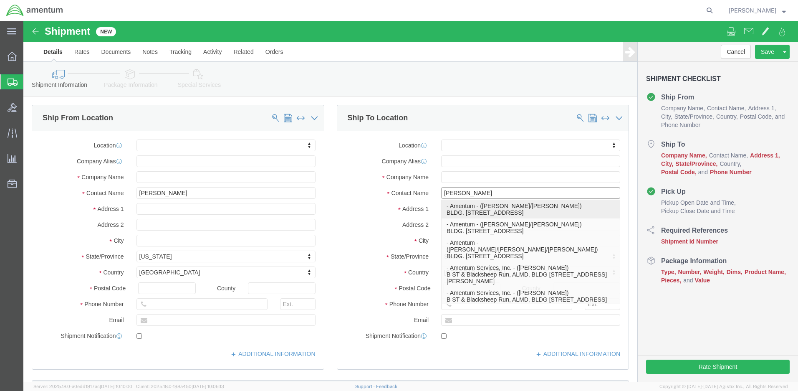
click p "- Amentum - ([PERSON_NAME]/[PERSON_NAME]) BLDG. [STREET_ADDRESS]"
select select "WA"
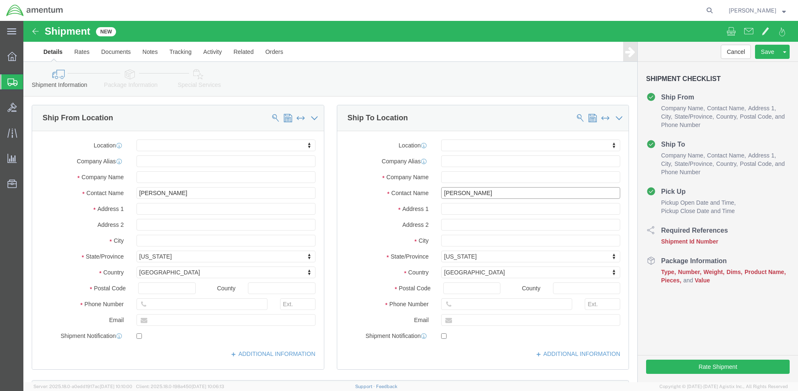
scroll to position [292, 0]
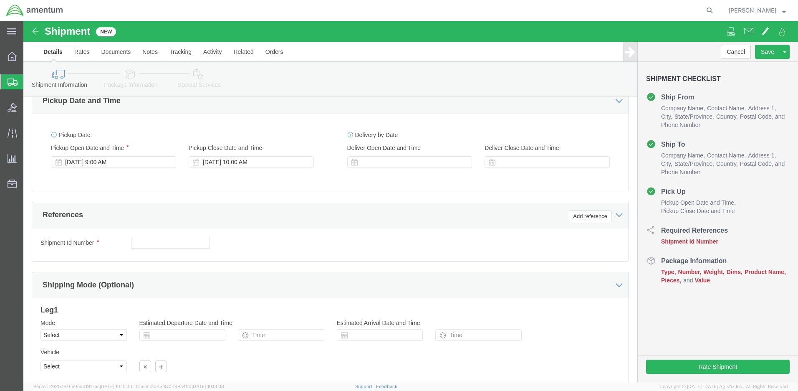
type input "[PERSON_NAME]/[PERSON_NAME]"
click input "text"
paste input "4999.R.2511.AB.AN.01.CAVA.00"
type input "4999.R.2511.AB.AN.01.CAVA.00"
click button "Continue"
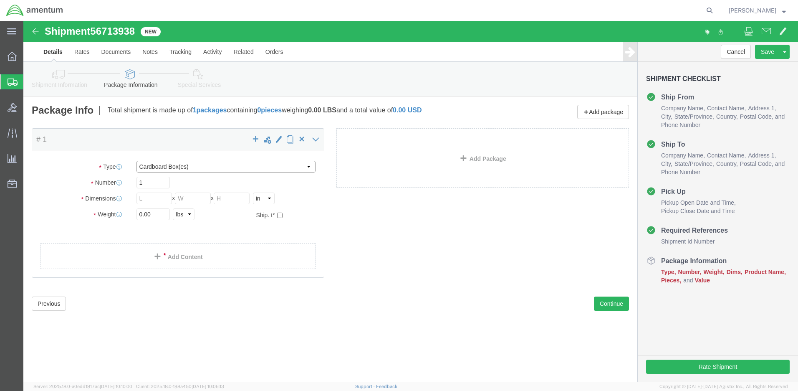
select select "PSST"
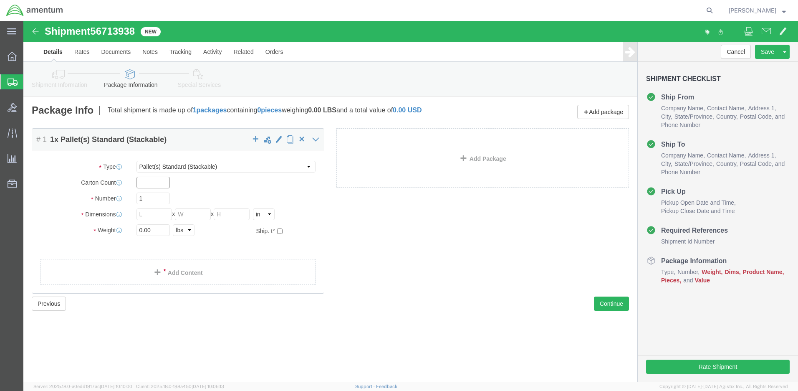
click input "text"
type input "4"
click input "text"
type input "40"
type input "48"
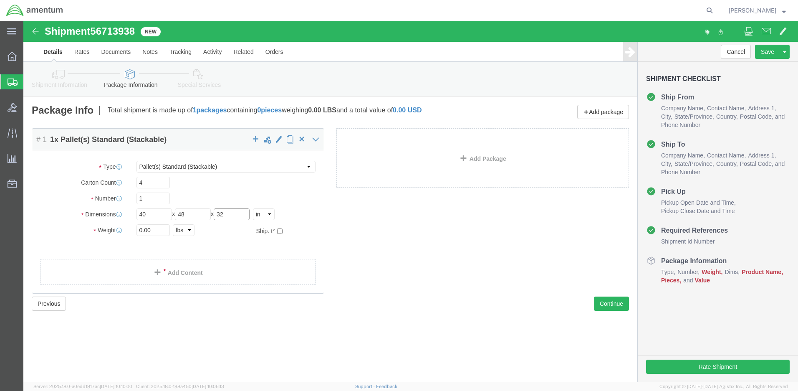
type input "32"
type input "117.0"
click link "Add Content"
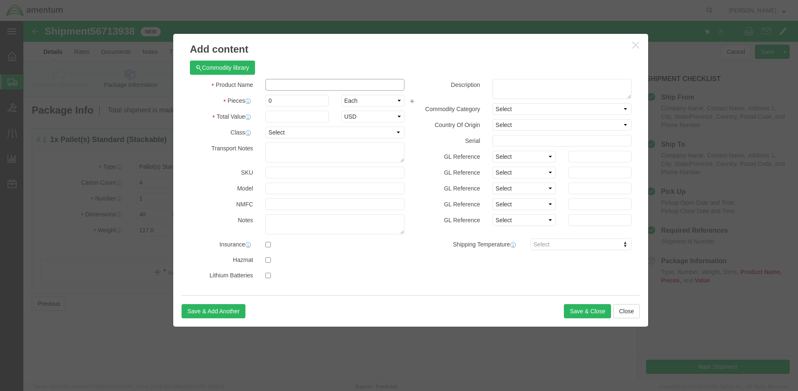
click input "text"
type input "Heat Suppression & Supports"
type input "4"
type input "400.00"
select select "50"
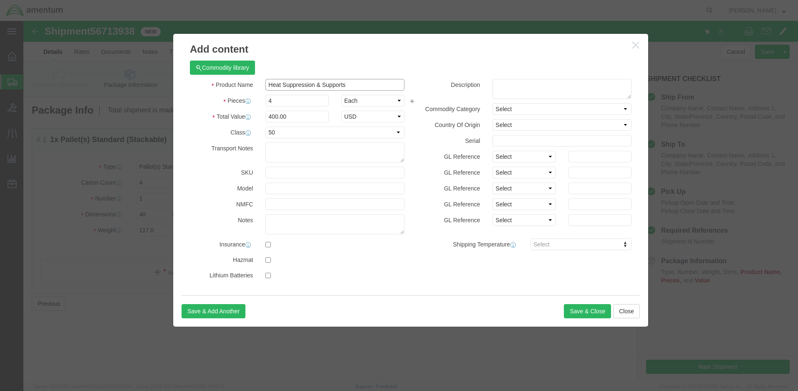
drag, startPoint x: 335, startPoint y: 64, endPoint x: 243, endPoint y: 67, distance: 92.4
click input "Heat Suppression & Supports"
click textarea
paste textarea "Heat Suppression & Supports"
type textarea "Heat Suppression & Supports"
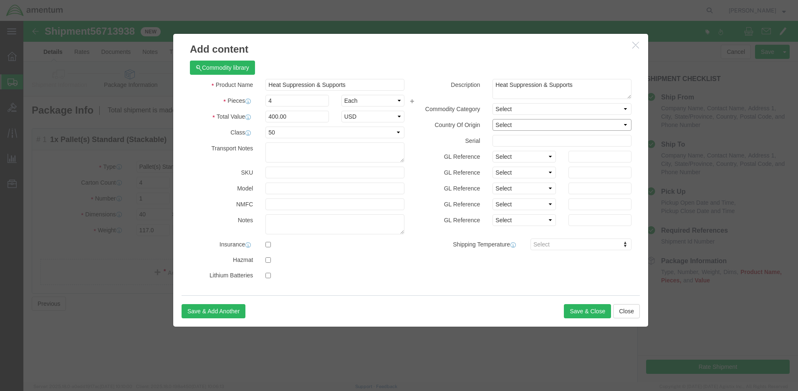
select select "US"
click button "Save & Close"
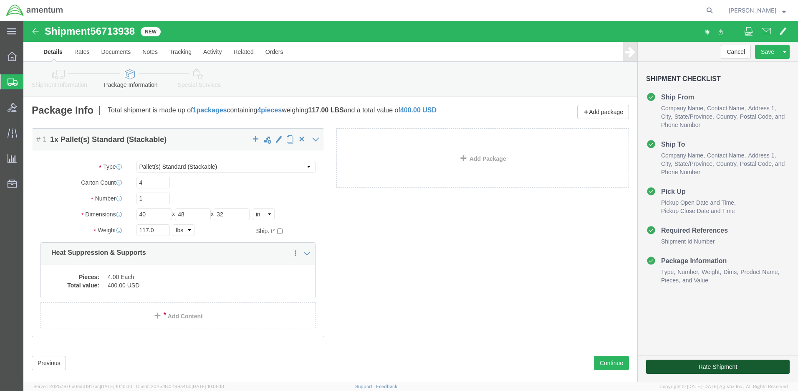
click button "Rate Shipment"
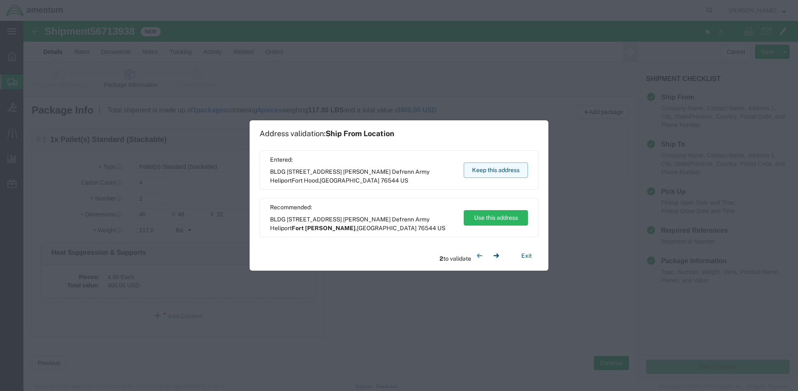
click at [491, 167] on button "Keep this address" at bounding box center [496, 169] width 64 height 15
click at [497, 169] on button "Keep this address" at bounding box center [496, 169] width 64 height 15
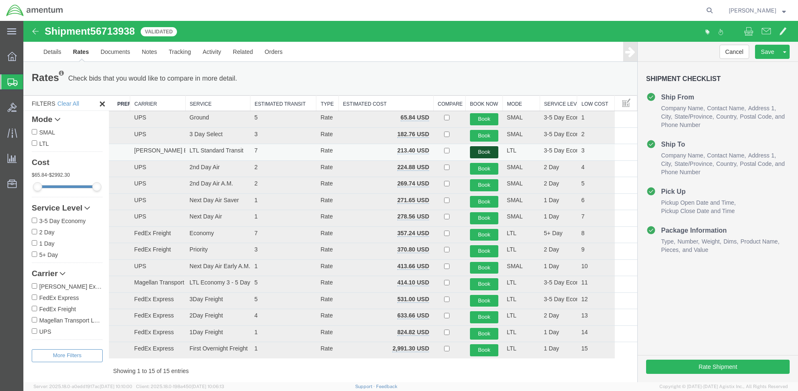
click at [476, 150] on button "Book" at bounding box center [484, 152] width 29 height 12
click at [37, 222] on input "3-5 Day Economy" at bounding box center [34, 220] width 5 height 5
checkbox input "true"
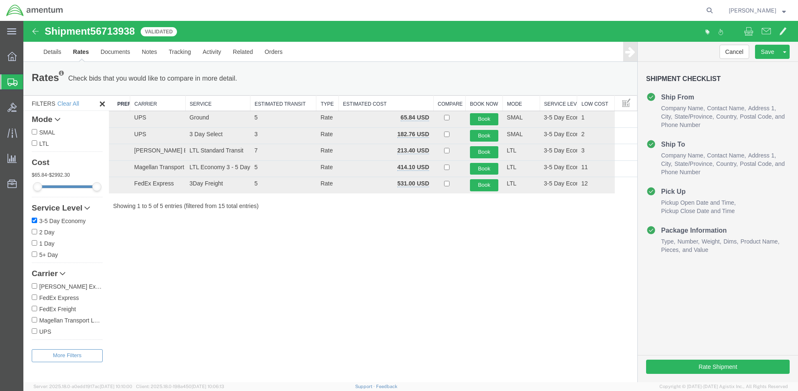
click at [34, 308] on input "FedEx Freight" at bounding box center [34, 308] width 5 height 5
checkbox input "true"
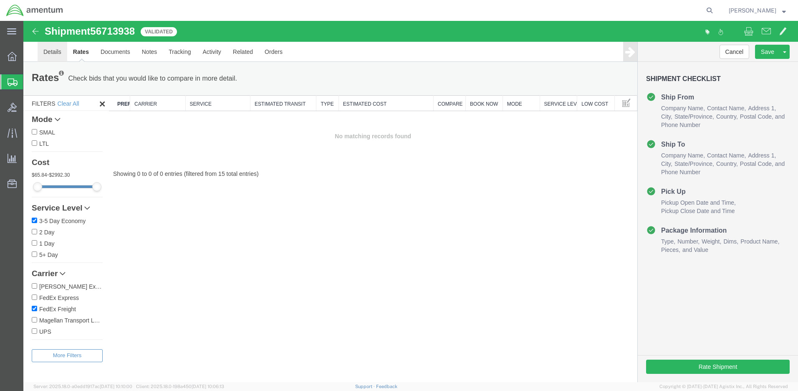
click at [51, 52] on link "Details" at bounding box center [53, 52] width 30 height 20
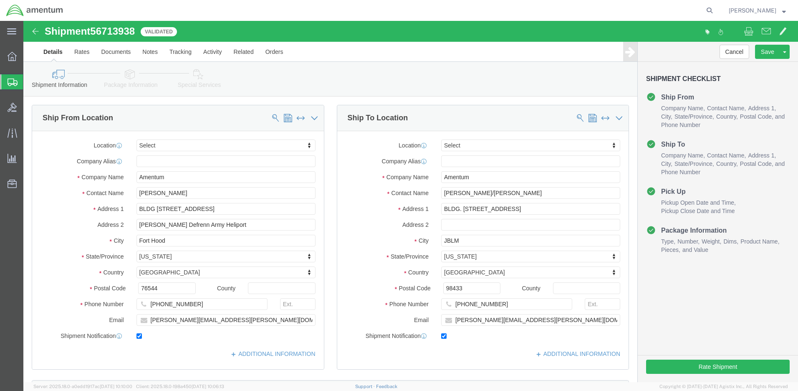
scroll to position [314, 0]
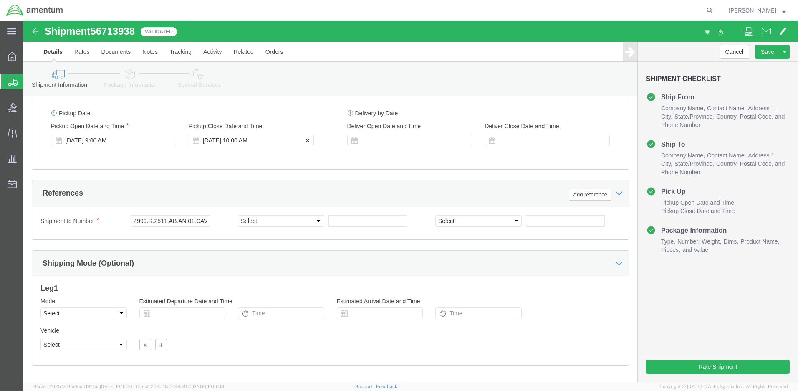
click div "[DATE] 10:00 AM"
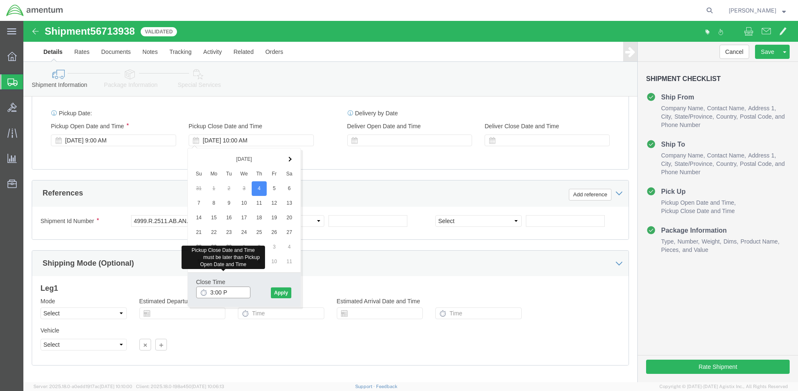
type input "3:00 PM"
click button "Apply"
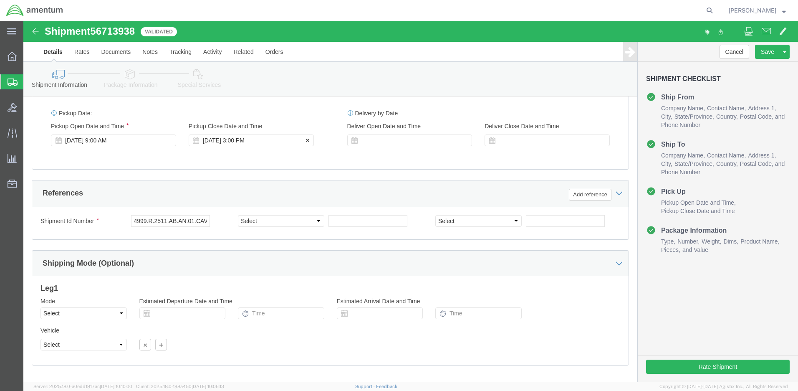
click div "[DATE] 3:00 PM"
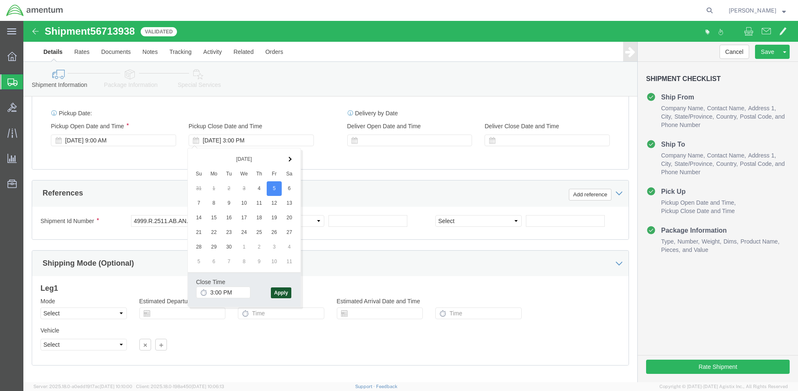
click button "Apply"
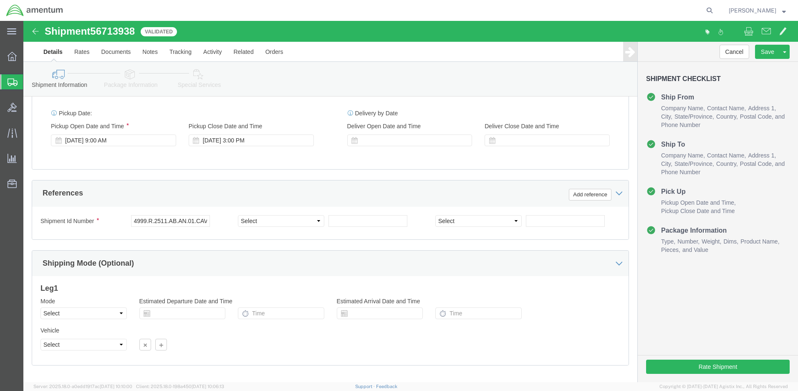
scroll to position [272, 0]
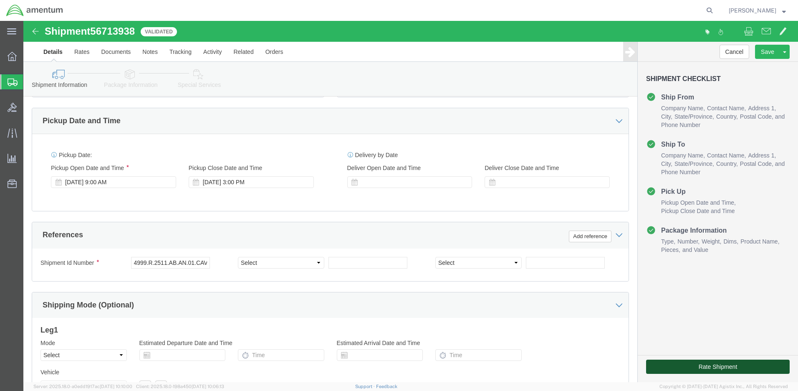
click button "Rate Shipment"
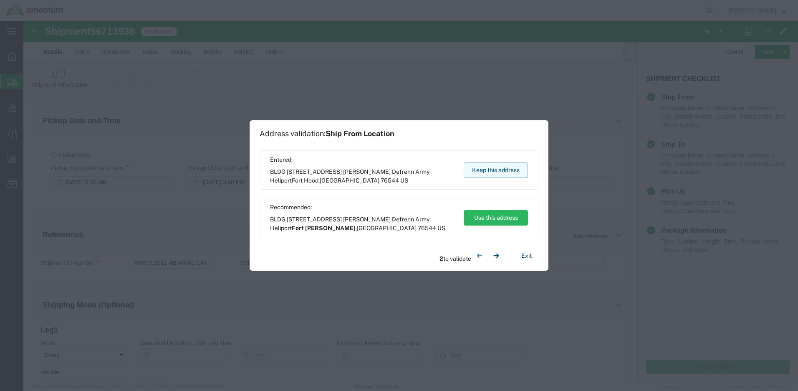
click at [485, 169] on button "Keep this address" at bounding box center [496, 169] width 64 height 15
click at [484, 169] on button "Keep this address" at bounding box center [496, 169] width 64 height 15
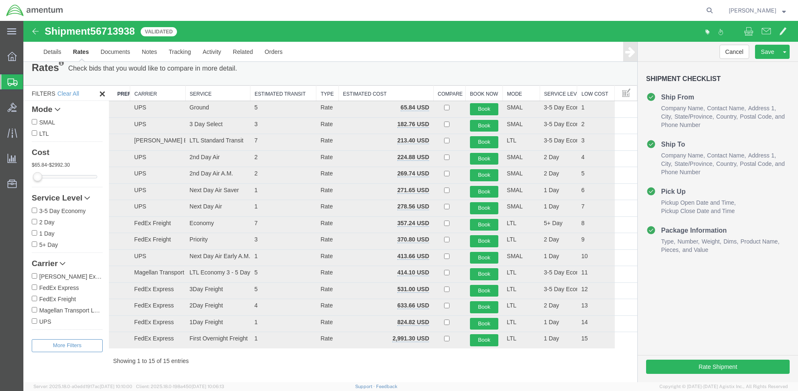
scroll to position [0, 0]
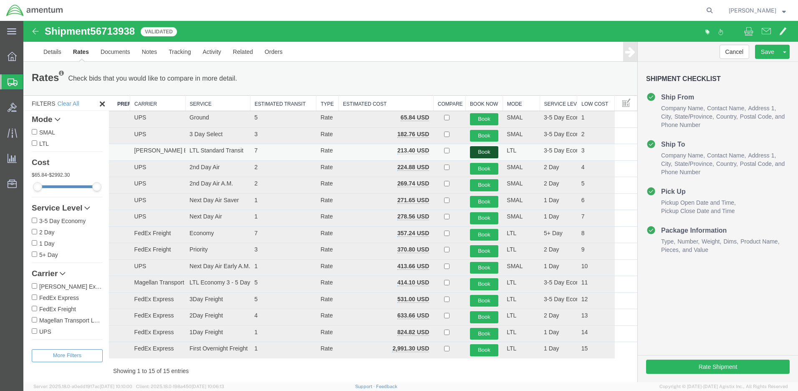
click at [480, 150] on button "Book" at bounding box center [484, 152] width 29 height 12
drag, startPoint x: 95, startPoint y: 187, endPoint x: 64, endPoint y: 187, distance: 31.3
click at [64, 187] on div at bounding box center [68, 186] width 60 height 3
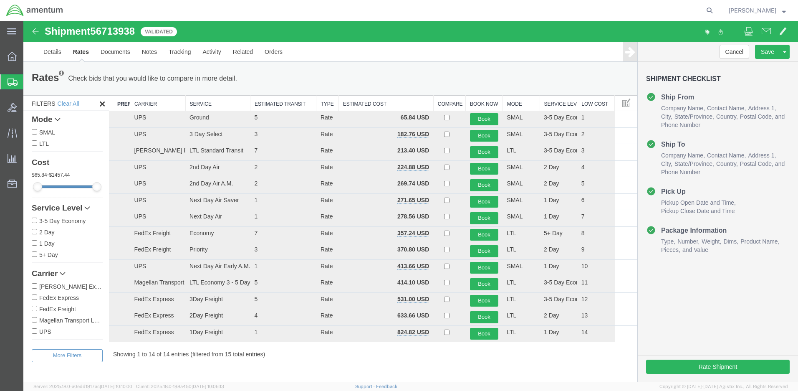
click at [73, 187] on div at bounding box center [68, 186] width 60 height 3
click at [72, 185] on div at bounding box center [68, 186] width 60 height 3
drag, startPoint x: 97, startPoint y: 187, endPoint x: 77, endPoint y: 185, distance: 19.7
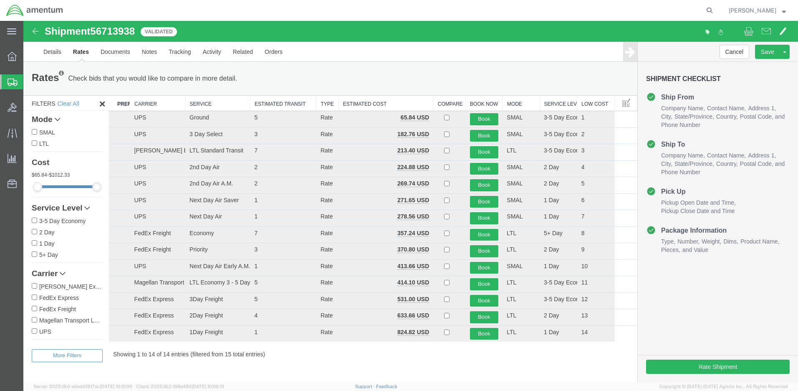
click at [77, 185] on div at bounding box center [68, 186] width 60 height 3
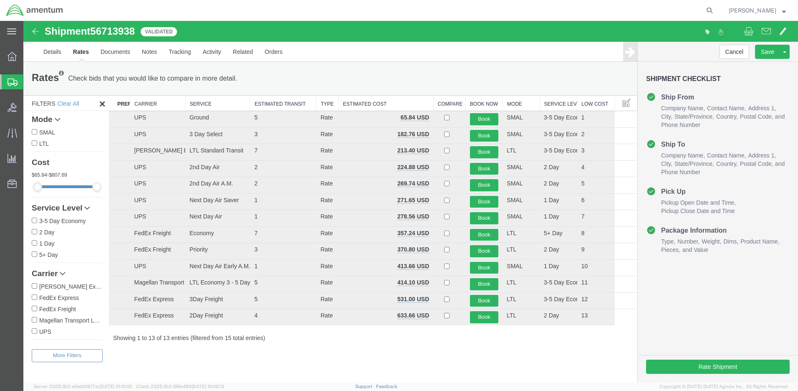
click at [37, 186] on div at bounding box center [37, 186] width 9 height 9
click at [68, 183] on div "Cost 65.84 - 807.69" at bounding box center [67, 175] width 71 height 43
click at [69, 186] on div at bounding box center [68, 186] width 60 height 3
click at [67, 185] on div at bounding box center [67, 186] width 61 height 3
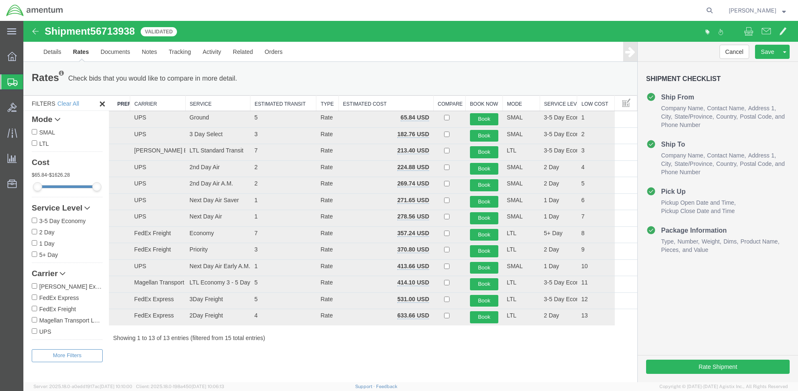
click at [66, 185] on div at bounding box center [67, 186] width 61 height 3
click at [61, 185] on div "Cost 65.84 - 1626.28" at bounding box center [67, 175] width 71 height 43
click at [57, 185] on div "Cost 65.84 - 1626.28" at bounding box center [67, 175] width 71 height 43
click at [56, 185] on div "Cost 65.84 - 1626.28" at bounding box center [67, 175] width 71 height 43
click at [95, 186] on div at bounding box center [96, 186] width 9 height 9
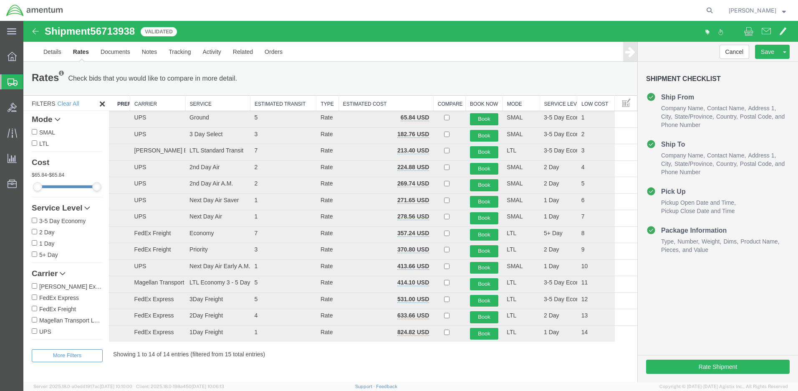
drag, startPoint x: 95, startPoint y: 185, endPoint x: 51, endPoint y: 185, distance: 44.3
click at [51, 185] on div at bounding box center [68, 186] width 60 height 3
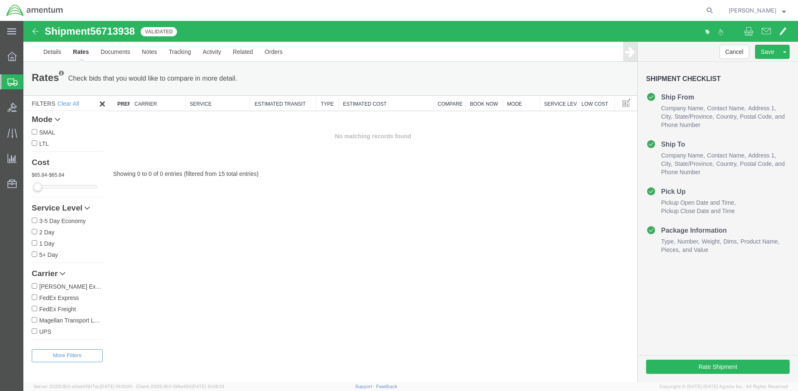
click at [90, 187] on div at bounding box center [68, 186] width 60 height 3
click at [53, 188] on div at bounding box center [68, 186] width 60 height 3
click at [35, 142] on input "LTL" at bounding box center [34, 142] width 5 height 5
checkbox input "true"
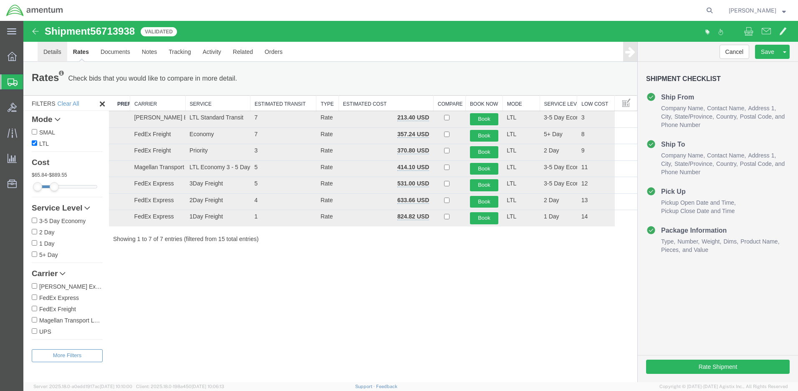
click at [57, 51] on link "Details" at bounding box center [53, 52] width 30 height 20
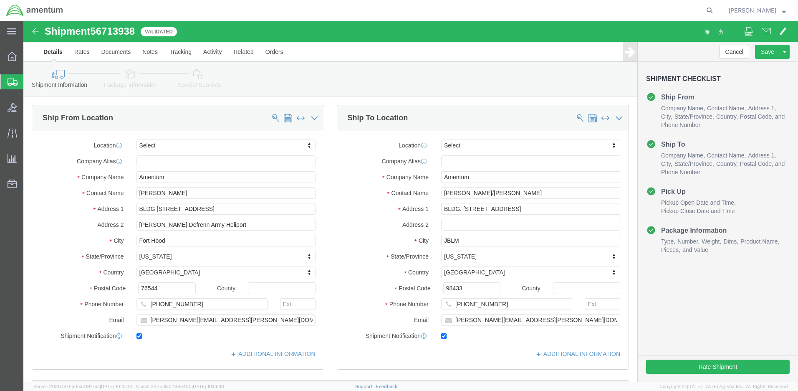
click div "Shipment Id Number 4999.R.2511.AB.AN.01.CAVA.00 Select Account Type Activity ID…"
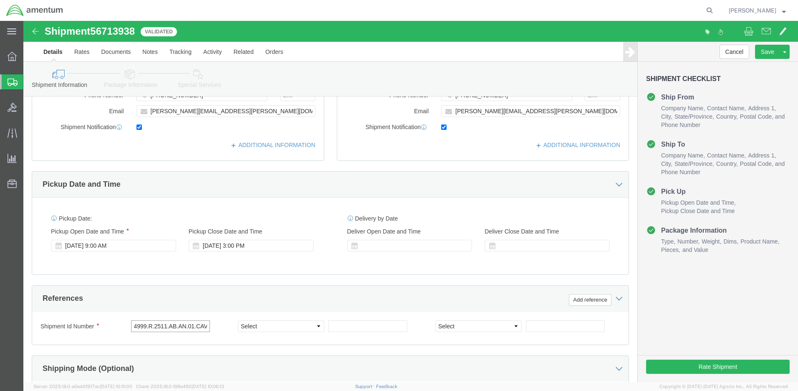
paste input "21.AQ.AR.0B.HAW"
type input "4999.R.2521.AQ.AR.0B.[GEOGRAPHIC_DATA]00"
click button "Rate Shipment"
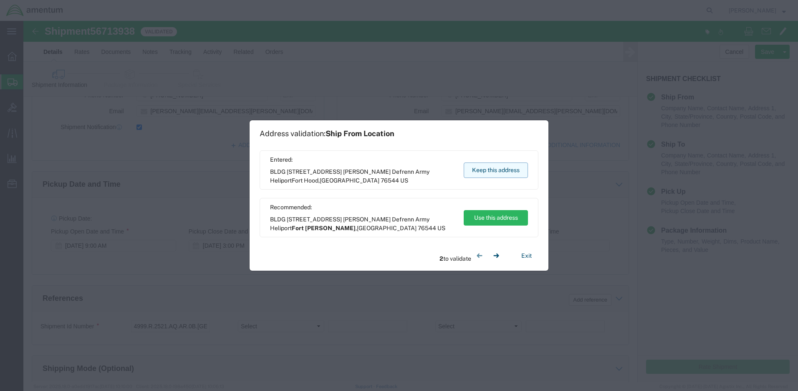
click at [492, 167] on button "Keep this address" at bounding box center [496, 169] width 64 height 15
click at [492, 166] on button "Keep this address" at bounding box center [496, 169] width 64 height 15
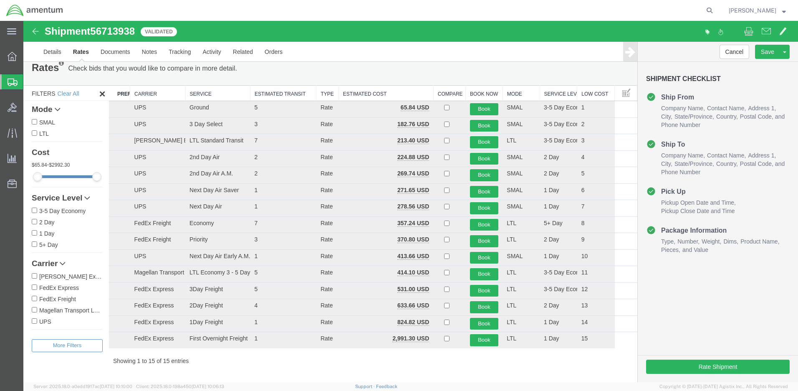
scroll to position [0, 0]
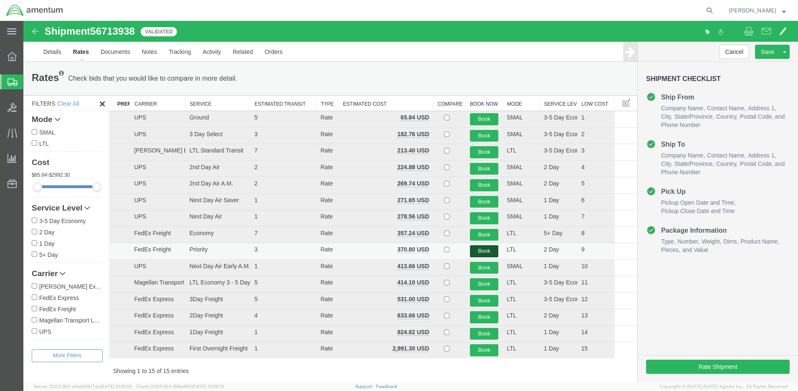
click at [483, 250] on button "Book" at bounding box center [484, 251] width 29 height 12
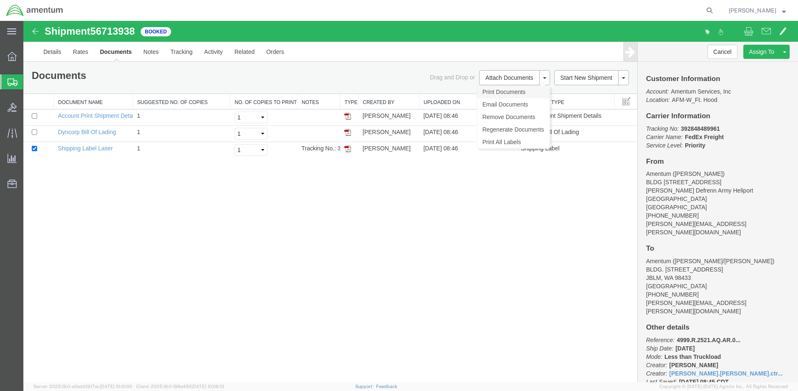
click at [493, 92] on link "Print Documents" at bounding box center [513, 92] width 73 height 13
click at [0, 0] on span "Create Shipment" at bounding box center [0, 0] width 0 height 0
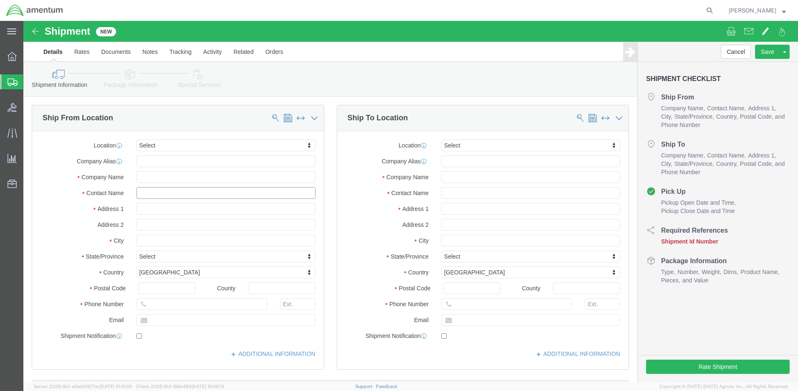
click input "text"
type input "[PERSON_NAME]"
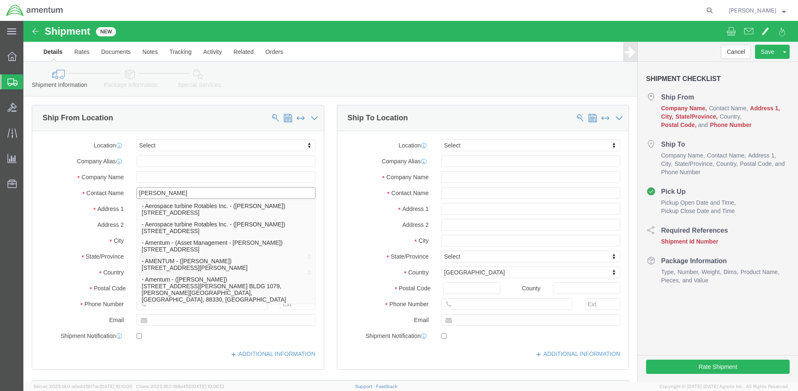
click p "- Amentum - ([PERSON_NAME]***) BLDG [STREET_ADDRESS][PERSON_NAME] Defrenn Army …"
select select "[GEOGRAPHIC_DATA]"
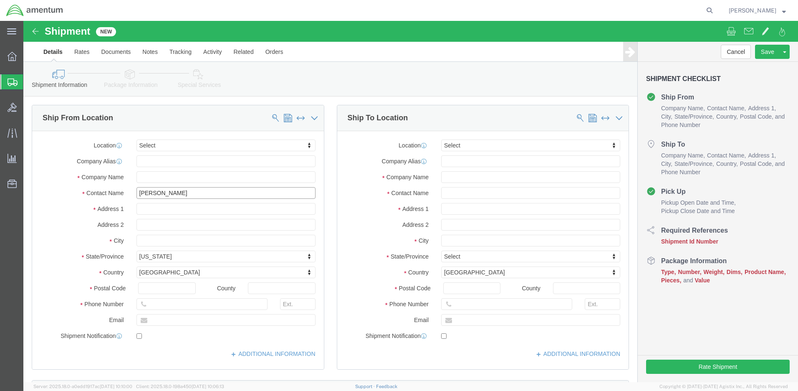
scroll to position [251, 0]
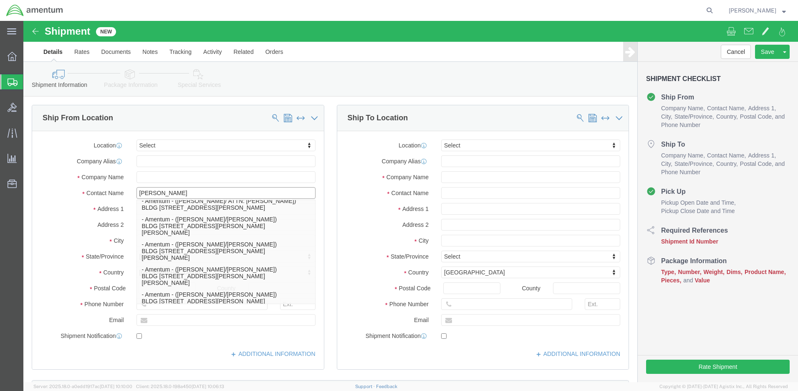
type input "[PERSON_NAME]"
click div "Location Select Select My Profile Location [PHONE_NUMBER] [PHONE_NUMBER] [PHONE…"
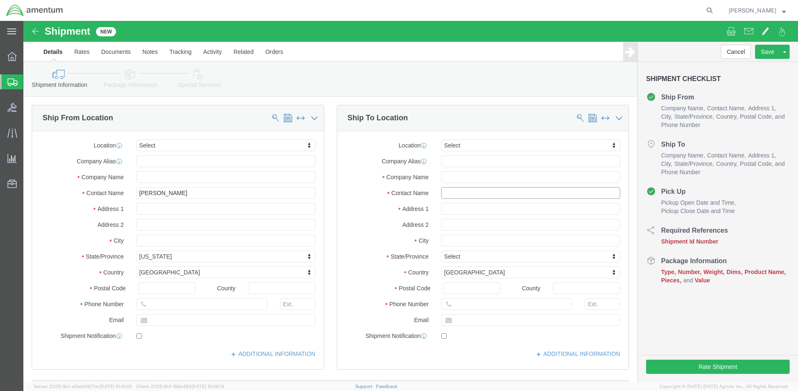
click input "text"
type input "Fort Drum"
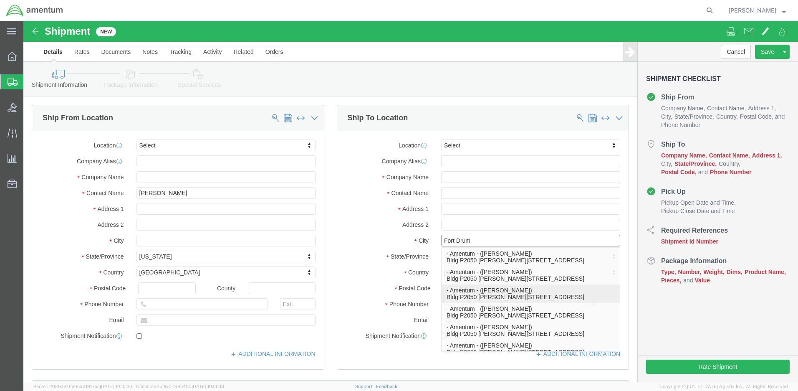
click p "- Amentum - ([PERSON_NAME]) Bldg P2050 [PERSON_NAME][GEOGRAPHIC_DATA], [GEOGRAP…"
select select "NY"
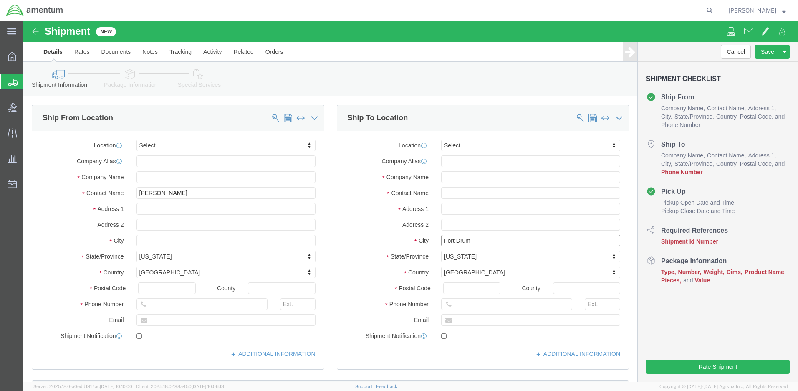
type input "Fort Drum"
click input "text"
